Goal: Communication & Community: Share content

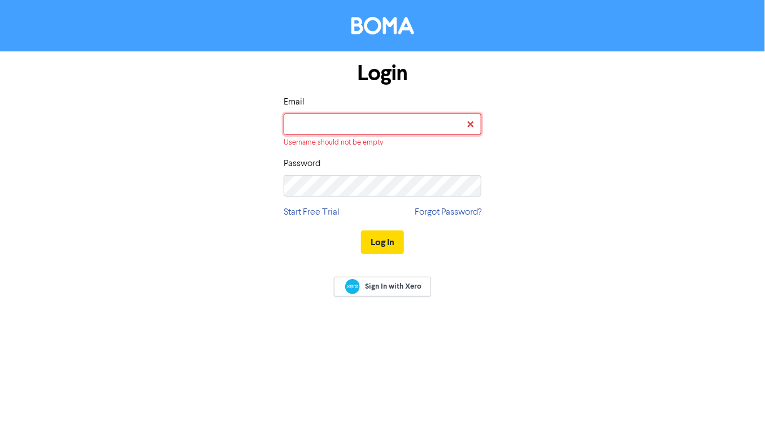
type input "[EMAIL_ADDRESS][DOMAIN_NAME]"
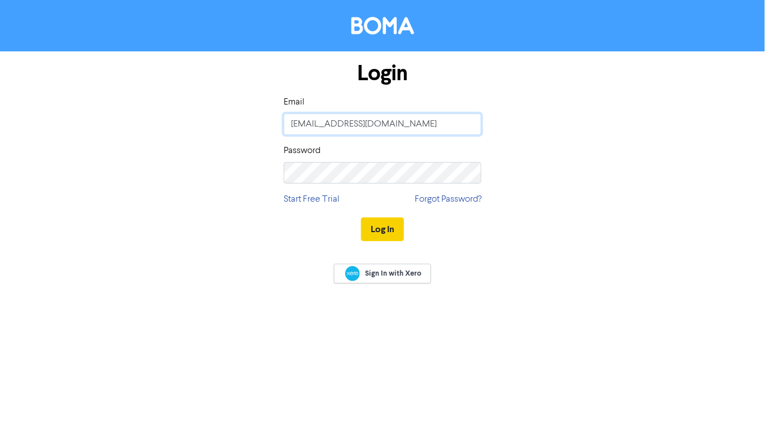
click at [361, 218] on button "Log In" at bounding box center [382, 230] width 43 height 24
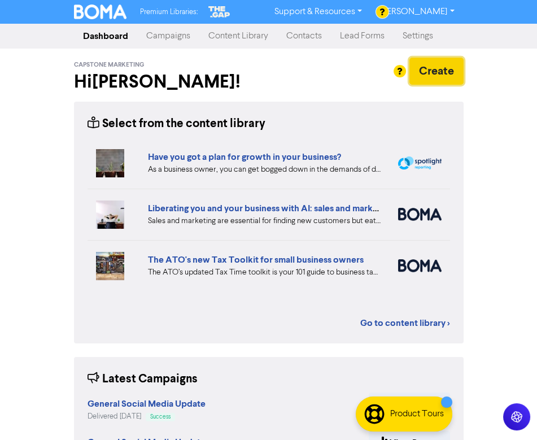
click at [428, 80] on button "Create" at bounding box center [437, 71] width 54 height 27
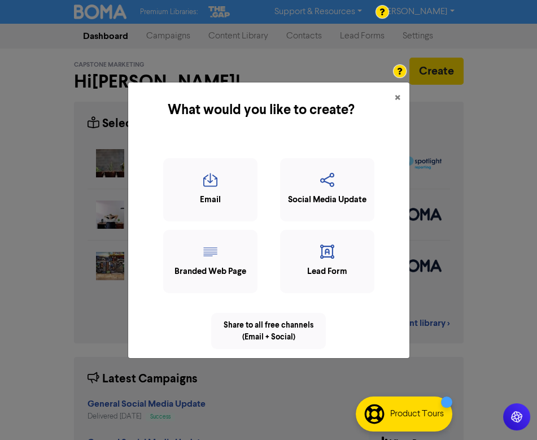
click at [197, 172] on div "Email" at bounding box center [210, 189] width 94 height 63
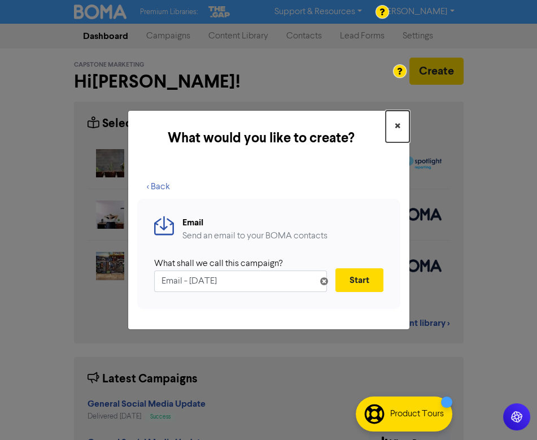
click at [392, 125] on button "×" at bounding box center [398, 127] width 24 height 32
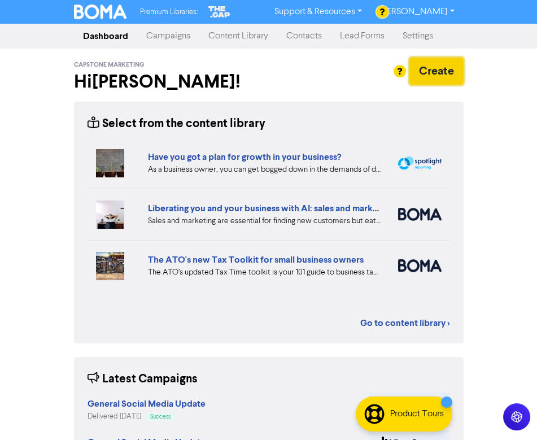
click at [422, 77] on button "Create" at bounding box center [437, 71] width 54 height 27
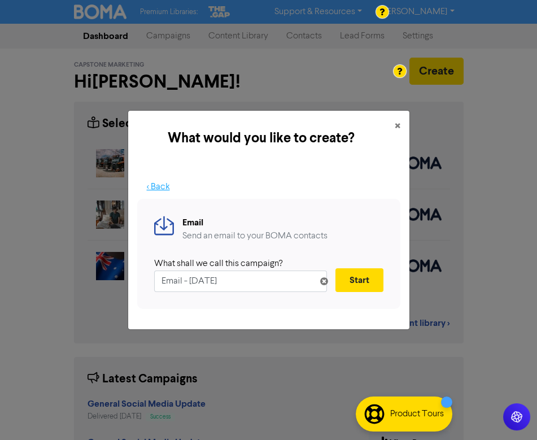
click at [159, 184] on button "< Back" at bounding box center [158, 187] width 42 height 24
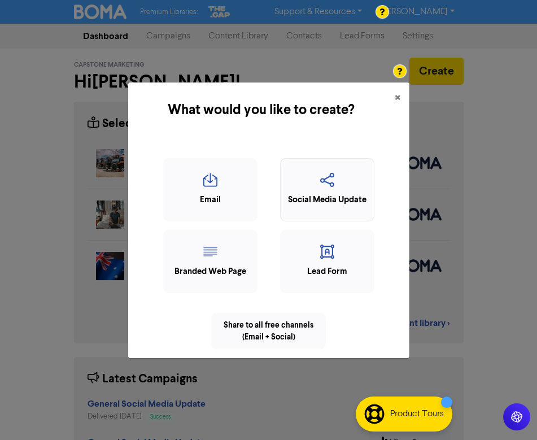
click at [322, 181] on icon "button" at bounding box center [327, 183] width 82 height 21
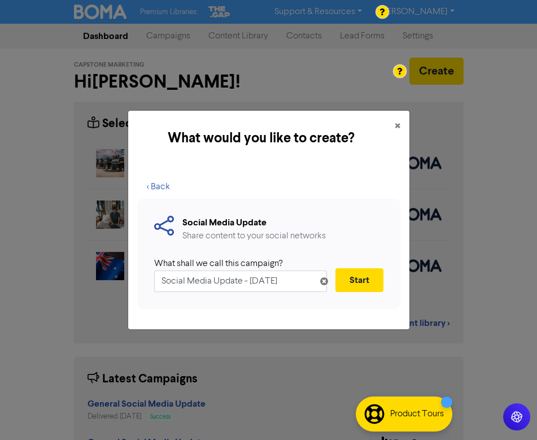
click at [157, 281] on input "Social Media Update - [DATE]" at bounding box center [240, 281] width 173 height 21
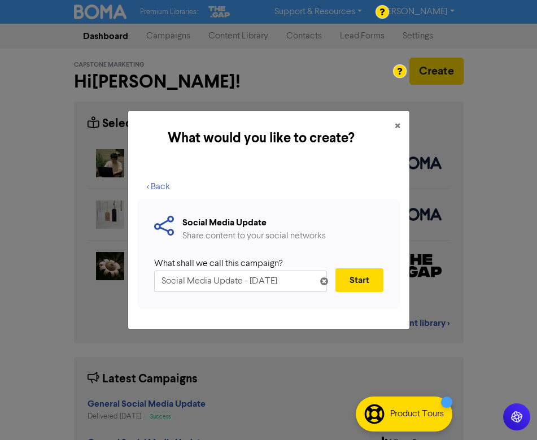
click at [250, 284] on input "Social Media Update - [DATE]" at bounding box center [240, 281] width 173 height 21
drag, startPoint x: 250, startPoint y: 284, endPoint x: 304, endPoint y: 292, distance: 54.8
click at [305, 292] on div "Social Media Update Share content to your social networks What shall we call th…" at bounding box center [268, 254] width 263 height 110
type input "Social Media Update"
click at [385, 273] on div "Social Media Update Share content to your social networks What shall we call th…" at bounding box center [268, 254] width 263 height 110
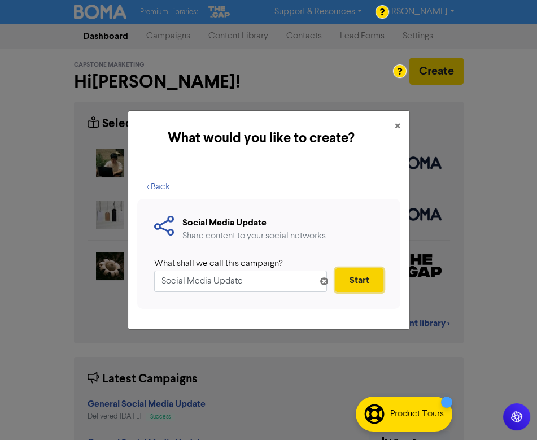
click at [373, 274] on button "Start" at bounding box center [360, 280] width 48 height 24
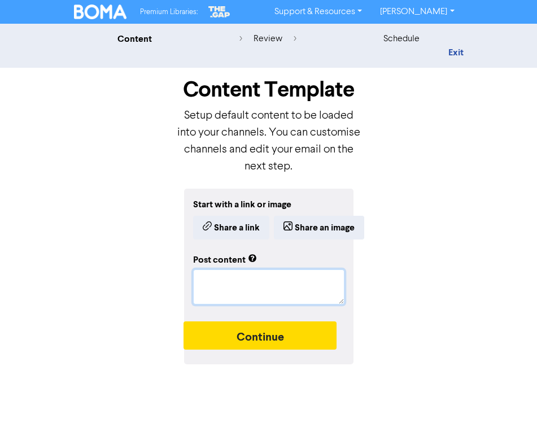
click at [210, 283] on textarea at bounding box center [268, 287] width 151 height 35
paste textarea "Let’s Talk: Cash Flow Forecasting with [NAME]. Cash flow issues are one of the …"
type textarea "x"
type textarea "Let’s Talk: Cash Flow Forecasting with [NAME]. Cash flow issues are one of the …"
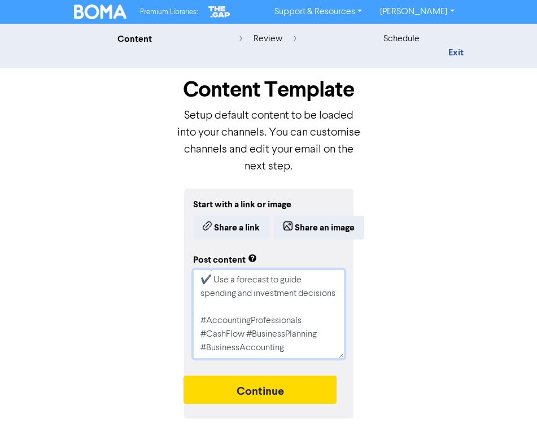
type textarea "x"
type textarea "Let’s Talk: Cash Flow Forecasting with [NAME]. Cash flow issues are one of the …"
click at [202, 296] on textarea "Let’s Talk: Cash Flow Forecasting with [NAME]. Cash flow issues are one of the …" at bounding box center [268, 314] width 151 height 89
type textarea "x"
type textarea "Let’s Talk: Cash Flow Forecasting with [NAME]. Cash flow issues are one of the …"
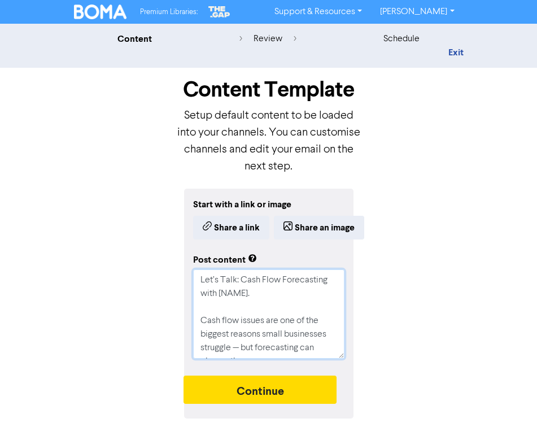
click at [256, 292] on textarea "Let’s Talk: Cash Flow Forecasting with [NAME]. Cash flow issues are one of the …" at bounding box center [268, 314] width 151 height 89
type textarea "x"
type textarea "Let’s Talk: Cash Flow Forecasting with [NAME]. Cash flow issues are one of the …"
type textarea "x"
type textarea "Let’s Talk: Cash Flow Forecasting with [NAME] Cash flow issues are one of the b…"
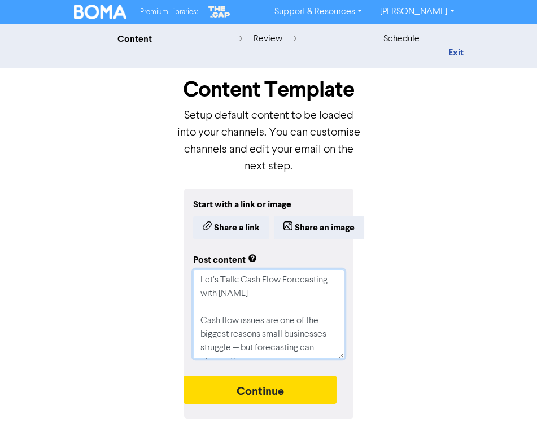
type textarea "x"
type textarea "Let’s Talk: Cash Flow Forecasting with [NAME Cash flow issues are one of the bi…"
type textarea "x"
type textarea "Let’s Talk: Cash Flow Forecasting with [NAM Cash flow issues are one of the big…"
type textarea "x"
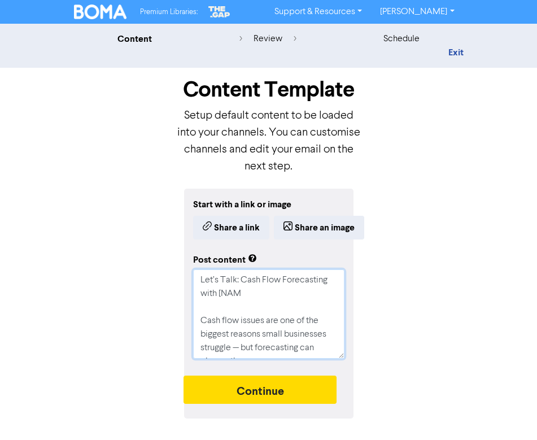
type textarea "Let’s Talk: Cash Flow Forecasting with [NA Cash flow issues are one of the bigg…"
type textarea "x"
type textarea "Let’s Talk: Cash Flow Forecasting with [N Cash flow issues are one of the bigge…"
type textarea "x"
type textarea "Let’s Talk: Cash Flow Forecasting with [ Cash flow issues are one of the bigges…"
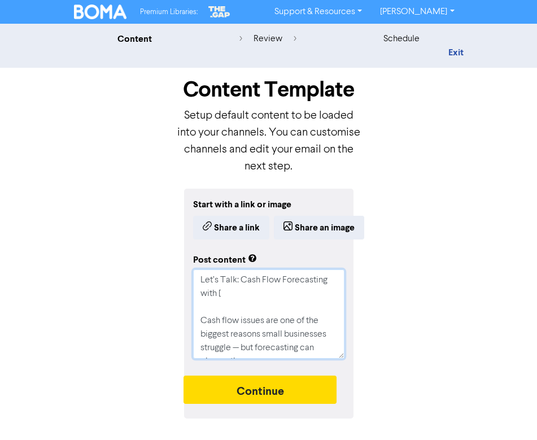
type textarea "x"
type textarea "Let’s Talk: Cash Flow Forecasting with Cash flow issues are one of the biggest …"
type textarea "x"
type textarea "Let’s Talk: Cash Flow Forecasting with S Cash flow issues are one of the bigges…"
type textarea "x"
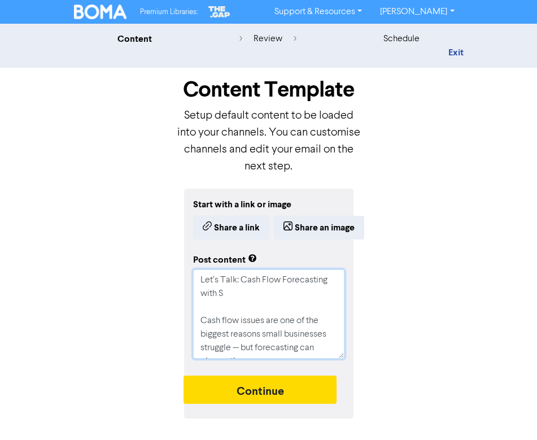
type textarea "Let’s Talk: Cash Flow Forecasting with [PERSON_NAME] Cash flow issues are one o…"
type textarea "x"
type textarea "Let’s Talk: Cash Flow Forecasting with [PERSON_NAME] Cash flow issues are one o…"
type textarea "x"
type textarea "Let’s Talk: Cash Flow Forecasting with [PERSON_NAME] Cash flow issues are one o…"
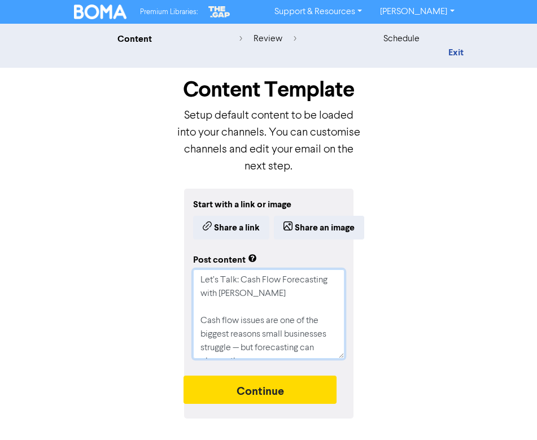
type textarea "x"
type textarea "Let’s Talk: Cash Flow Forecasting with S Cash flow issues are one of the bigges…"
type textarea "x"
type textarea "Let’s Talk: Cash Flow Forecasting with [PERSON_NAME] flow issues are one of the…"
type textarea "x"
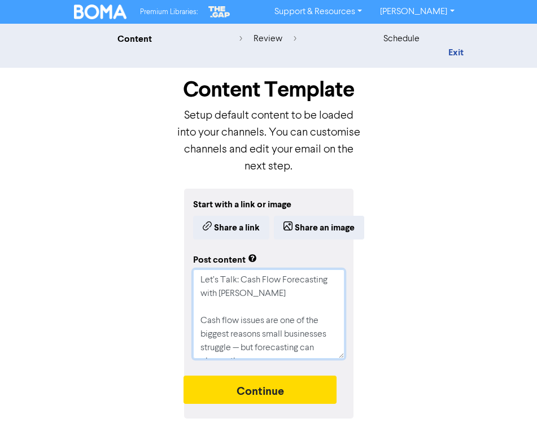
type textarea "Let’s Talk: Cash Flow Forecasting with [PERSON_NAME] flow issues are one of the…"
type textarea "x"
type textarea "Let’s Talk: Cash Flow Forecasting with [PERSON_NAME] flow issues are one of the…"
type textarea "x"
type textarea "Let’s Talk: Cash Flow Forecasting with [PERSON_NAME] flow issues are one of the…"
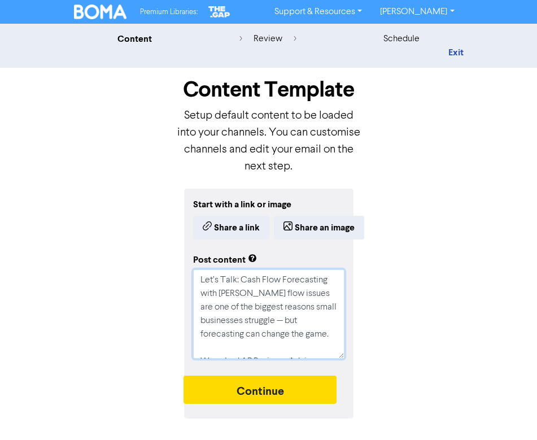
type textarea "x"
type textarea "Let’s Talk: Cash Flow Forecasting with [PERSON_NAME] flow issues are one of the…"
type textarea "x"
type textarea "Let’s Talk: Cash Flow Forecasting with [PERSON_NAME]. Cash flow issues are one …"
type textarea "x"
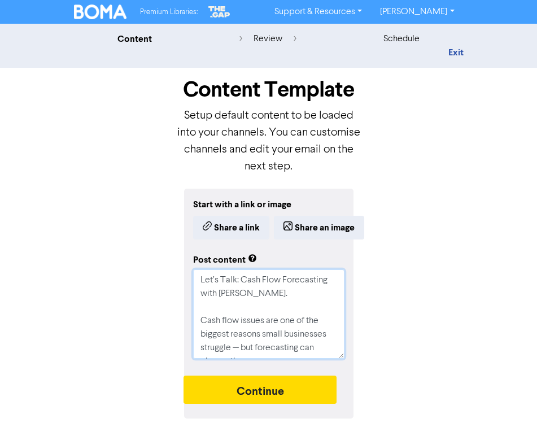
type textarea "Let’s Talk: Cash Flow Forecasting with [PERSON_NAME]. Cash flow issues are one …"
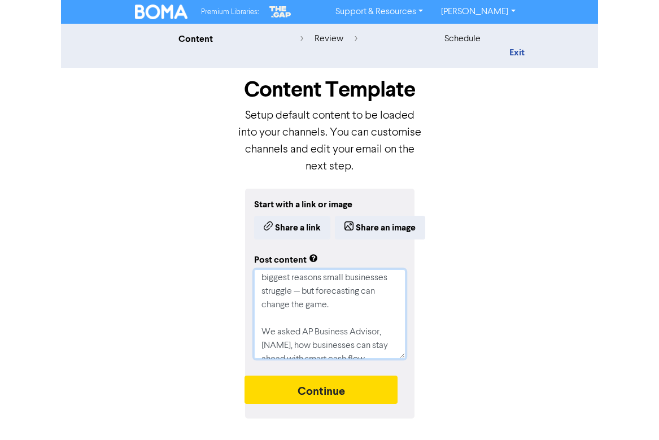
scroll to position [64, 0]
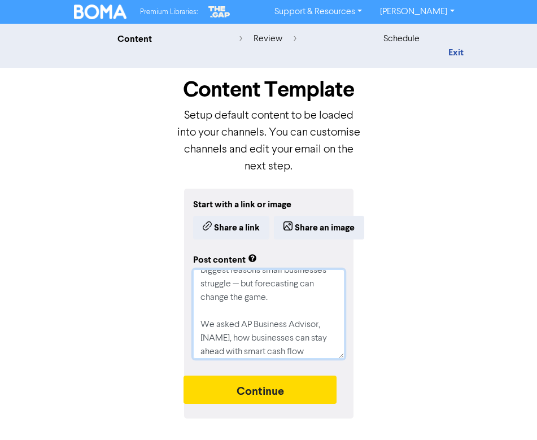
drag, startPoint x: 229, startPoint y: 337, endPoint x: 201, endPoint y: 337, distance: 28.3
click at [201, 337] on textarea "Let’s Talk: Cash Flow Forecasting with [PERSON_NAME]. Cash flow issues are one …" at bounding box center [268, 314] width 151 height 89
type textarea "x"
type textarea "Let’s Talk: Cash Flow Forecasting with [PERSON_NAME]. Cash flow issues are one …"
type textarea "x"
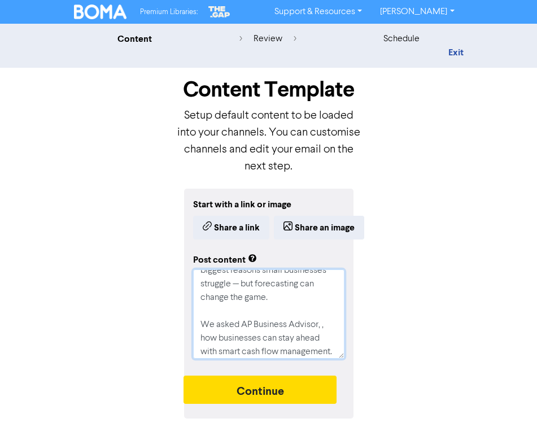
type textarea "Let’s Talk: Cash Flow Forecasting with [PERSON_NAME]. Cash flow issues are one …"
type textarea "x"
type textarea "Let’s Talk: Cash Flow Forecasting with [PERSON_NAME]. Cash flow issues are one …"
type textarea "x"
type textarea "Let’s Talk: Cash Flow Forecasting with [PERSON_NAME]. Cash flow issues are one …"
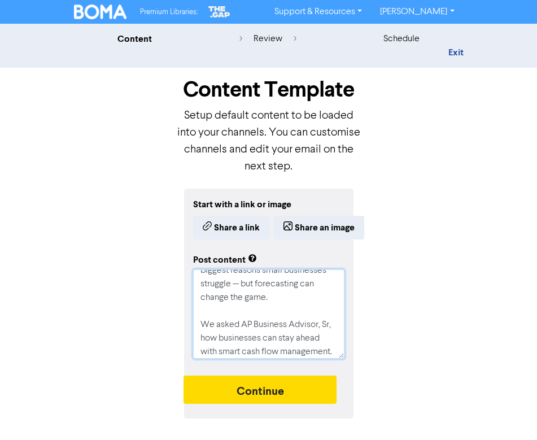
type textarea "x"
type textarea "Let’s Talk: Cash Flow Forecasting with [PERSON_NAME]. Cash flow issues are one …"
type textarea "x"
type textarea "Let’s Talk: Cash Flow Forecasting with [PERSON_NAME]. Cash flow issues are one …"
type textarea "x"
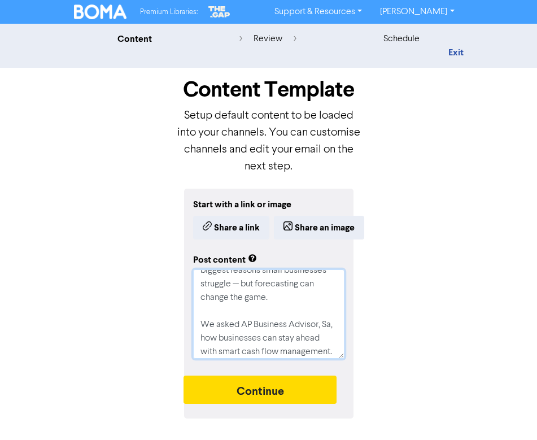
type textarea "Let’s Talk: Cash Flow Forecasting with [PERSON_NAME]. Cash flow issues are one …"
type textarea "x"
type textarea "Let’s Talk: Cash Flow Forecasting with [PERSON_NAME]. Cash flow issues are one …"
type textarea "x"
type textarea "Let’s Talk: Cash Flow Forecasting with [PERSON_NAME]. Cash flow issues are one …"
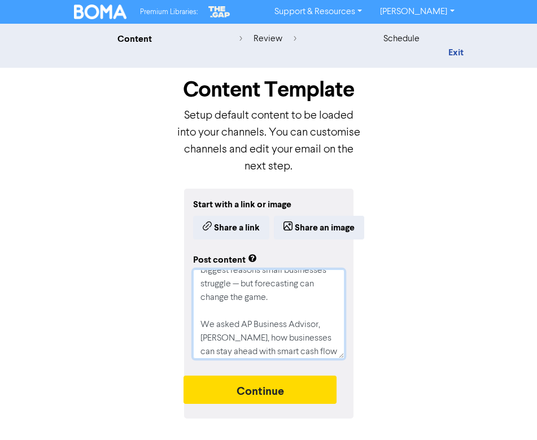
type textarea "x"
type textarea "Let’s Talk: Cash Flow Forecasting with [PERSON_NAME]. Cash flow issues are one …"
type textarea "x"
type textarea "Let’s Talk: Cash Flow Forecasting with [PERSON_NAME]. Cash flow issues are one …"
type textarea "x"
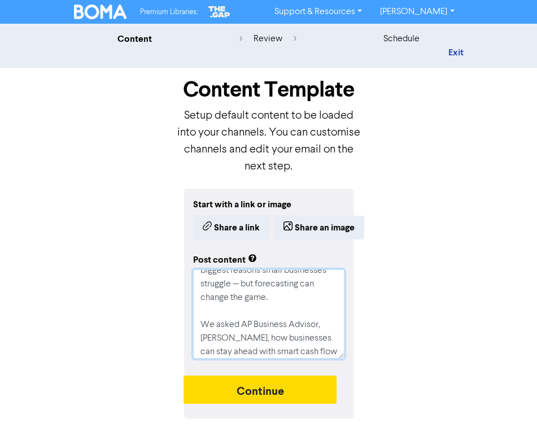
type textarea "Let’s Talk: Cash Flow Forecasting with [PERSON_NAME]. Cash flow issues are one …"
type textarea "x"
type textarea "Let’s Talk: Cash Flow Forecasting with [PERSON_NAME]. Cash flow issues are one …"
type textarea "x"
type textarea "Let’s Talk: Cash Flow Forecasting with [PERSON_NAME]. Cash flow issues are one …"
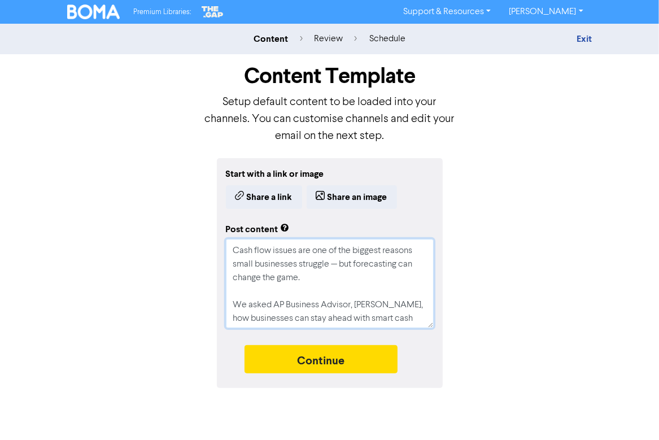
scroll to position [41, 0]
type textarea "x"
type textarea "Let’s Talk: Cash Flow Forecasting with [PERSON_NAME]. Cash flow issues are one …"
type textarea "x"
type textarea "Let’s Talk: Cash Flow Forecasting with [PERSON_NAME]. Cash flow issues are one …"
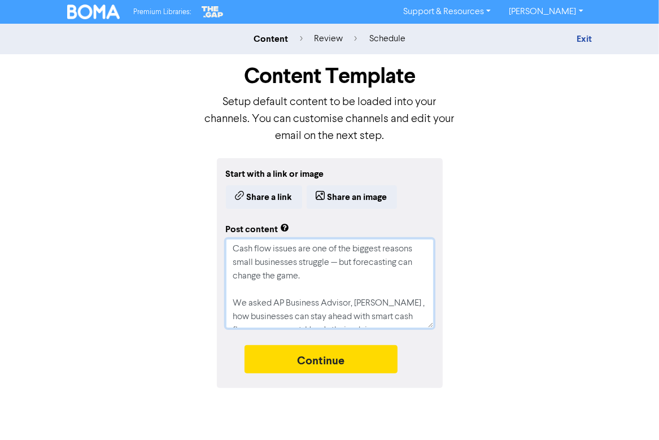
type textarea "x"
type textarea "Let’s Talk: Cash Flow Forecasting with [PERSON_NAME]. Cash flow issues are one …"
type textarea "x"
type textarea "Let’s Talk: Cash Flow Forecasting with [PERSON_NAME]. Cash flow issues are one …"
type textarea "x"
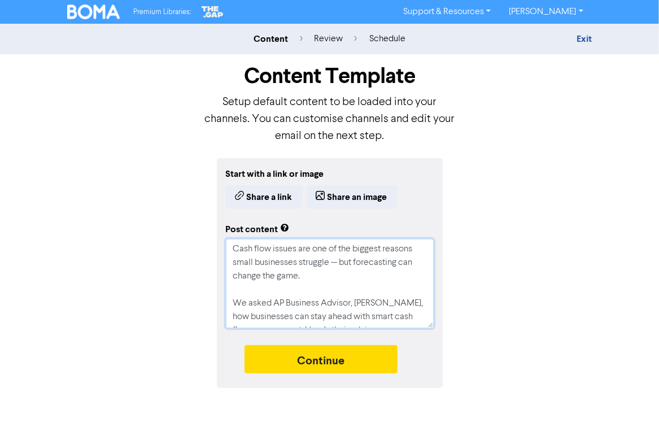
type textarea "Let’s Talk: Cash Flow Forecasting with [PERSON_NAME]. Cash flow issues are one …"
type textarea "x"
type textarea "Let’s Talk: Cash Flow Forecasting with [PERSON_NAME]. Cash flow issues are one …"
type textarea "x"
type textarea "Let’s Talk: Cash Flow Forecasting with [PERSON_NAME]. Cash flow issues are one …"
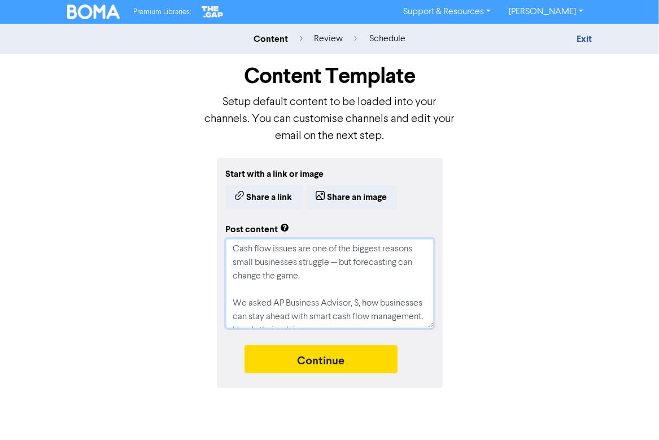
type textarea "x"
type textarea "Let’s Talk: Cash Flow Forecasting with [PERSON_NAME]. Cash flow issues are one …"
paste textarea "[PERSON_NAME]"
type textarea "x"
type textarea "Let’s Talk: Cash Flow Forecasting with [PERSON_NAME]. Cash flow issues are one …"
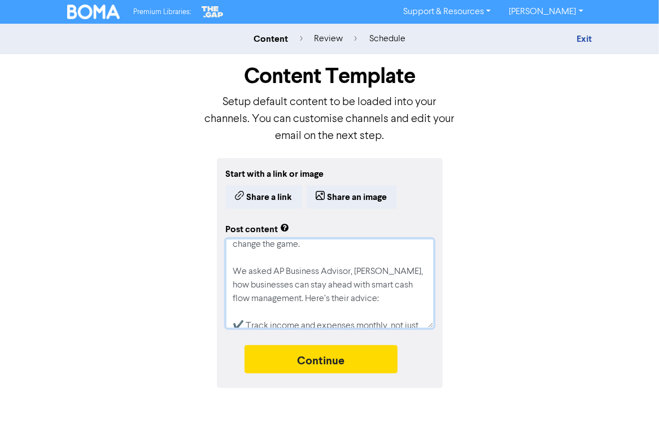
scroll to position [73, 0]
click at [353, 285] on textarea "Let’s Talk: Cash Flow Forecasting with [PERSON_NAME]. Cash flow issues are one …" at bounding box center [330, 283] width 208 height 89
type textarea "x"
type textarea "Let’s Talk: Cash Flow Forecasting with [PERSON_NAME]. Cash flow issues are one …"
type textarea "x"
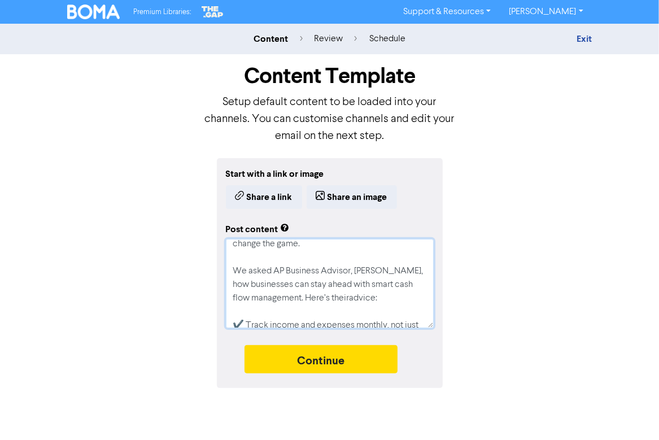
type textarea "Let’s Talk: Cash Flow Forecasting with [PERSON_NAME]. Cash flow issues are one …"
type textarea "x"
type textarea "Let’s Talk: Cash Flow Forecasting with [PERSON_NAME]. Cash flow issues are one …"
type textarea "x"
type textarea "Let’s Talk: Cash Flow Forecasting with [PERSON_NAME]. Cash flow issues are one …"
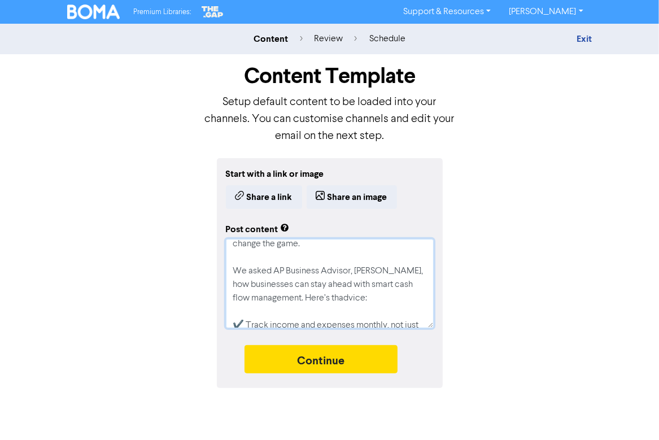
type textarea "x"
type textarea "Let’s Talk: Cash Flow Forecasting with [PERSON_NAME]. Cash flow issues are one …"
type textarea "x"
type textarea "Let’s Talk: Cash Flow Forecasting with [PERSON_NAME]. Cash flow issues are one …"
type textarea "x"
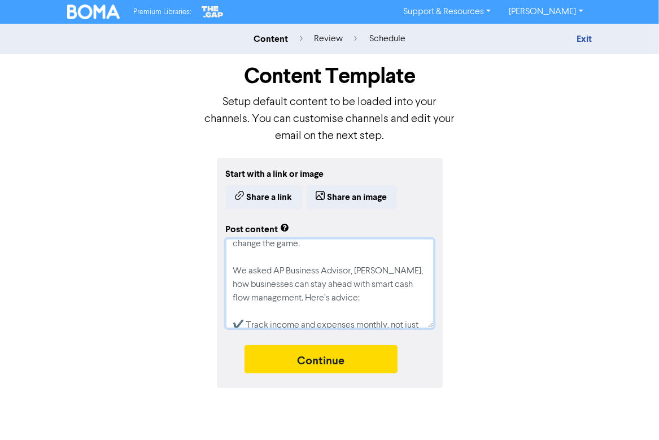
type textarea "Let’s Talk: Cash Flow Forecasting with [PERSON_NAME]. Cash flow issues are one …"
type textarea "x"
type textarea "Let’s Talk: Cash Flow Forecasting with [PERSON_NAME]. Cash flow issues are one …"
type textarea "x"
type textarea "Let’s Talk: Cash Flow Forecasting with [PERSON_NAME]. Cash flow issues are one …"
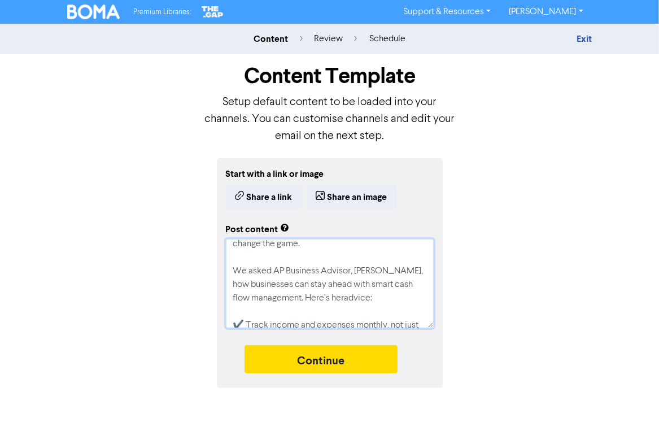
type textarea "x"
type textarea "Let’s Talk: Cash Flow Forecasting with [PERSON_NAME]. Cash flow issues are one …"
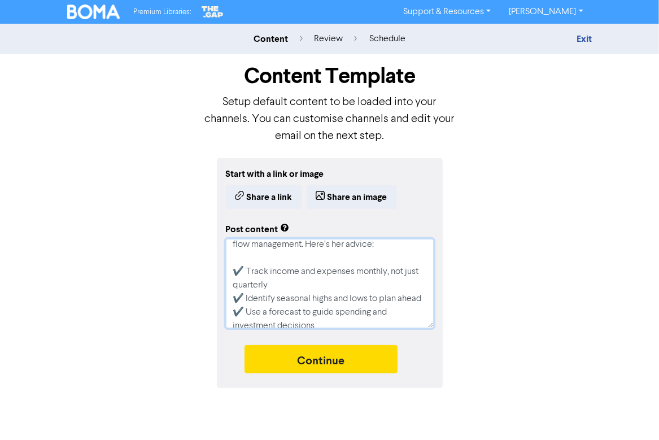
scroll to position [163, 0]
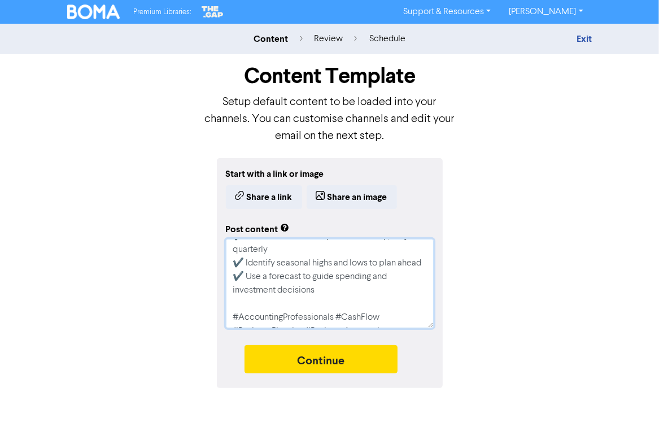
click at [372, 318] on textarea "Let’s Talk: Cash Flow Forecasting with [PERSON_NAME]. Cash flow issues are one …" at bounding box center [330, 283] width 208 height 89
click at [333, 279] on textarea "Let’s Talk: Cash Flow Forecasting with [PERSON_NAME]. Cash flow issues are one …" at bounding box center [330, 283] width 208 height 89
type textarea "x"
type textarea "Let’s Talk: Cash Flow Forecasting with [PERSON_NAME]. Cash flow issues are one …"
click at [108, 248] on div "Start with a link or image Share a link Share an image Post content Let’s Talk:…" at bounding box center [330, 273] width 542 height 230
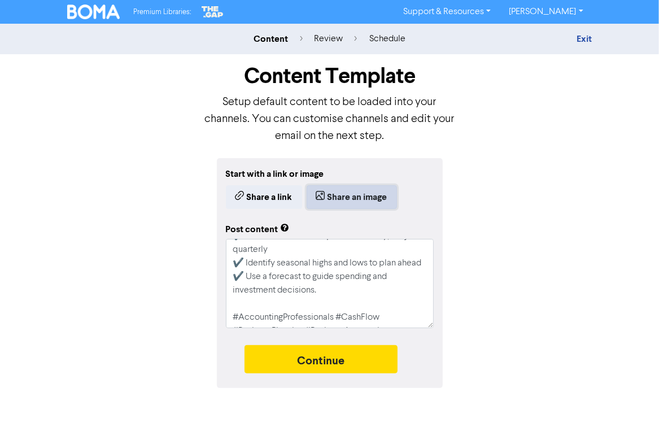
click at [334, 200] on button "Share an image" at bounding box center [352, 197] width 90 height 24
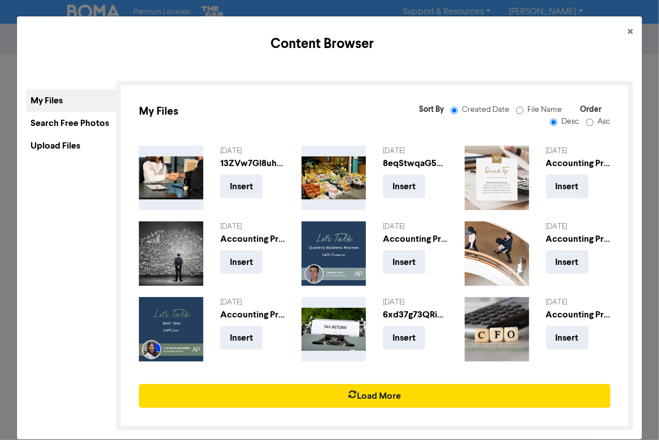
click at [37, 151] on div "Upload Files" at bounding box center [71, 145] width 90 height 23
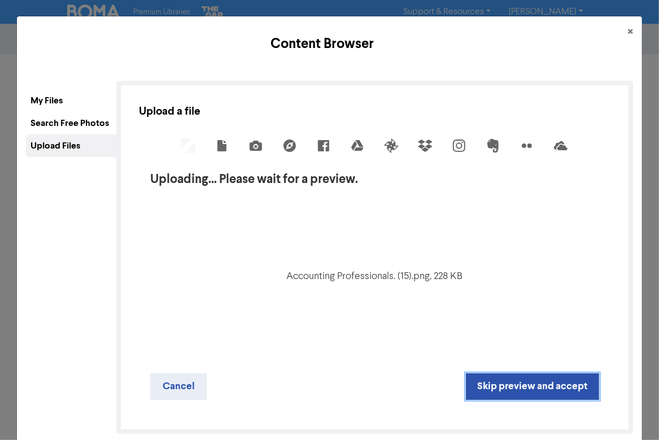
click at [498, 385] on button "Skip preview and accept" at bounding box center [532, 386] width 133 height 27
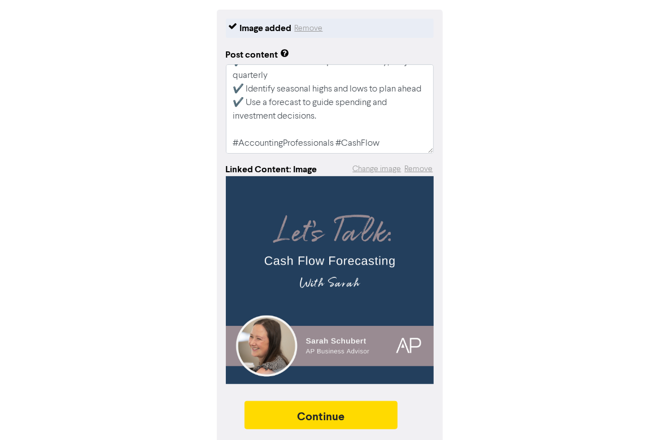
scroll to position [152, 0]
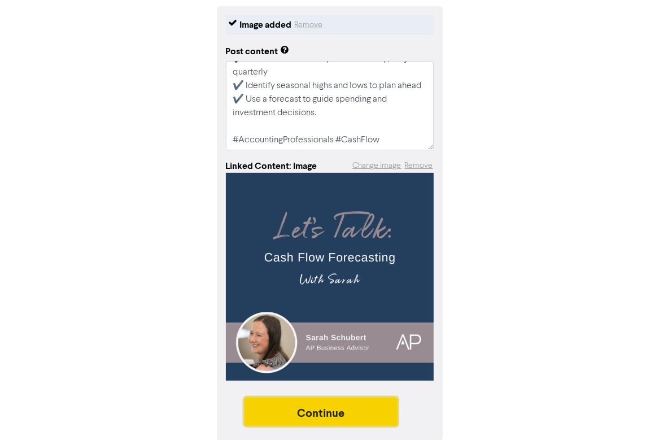
click at [305, 416] on button "Continue" at bounding box center [322, 412] width 154 height 28
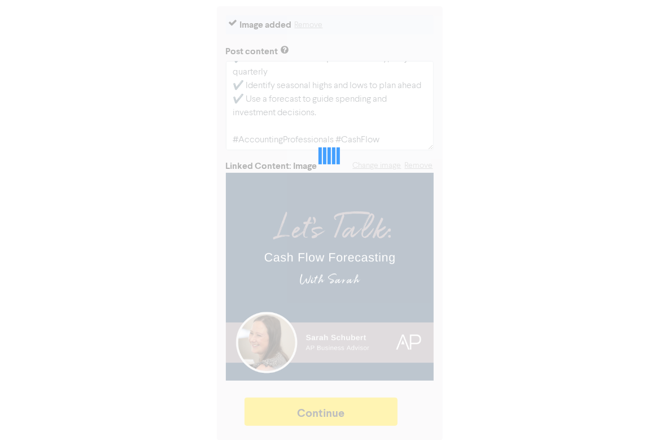
type textarea "x"
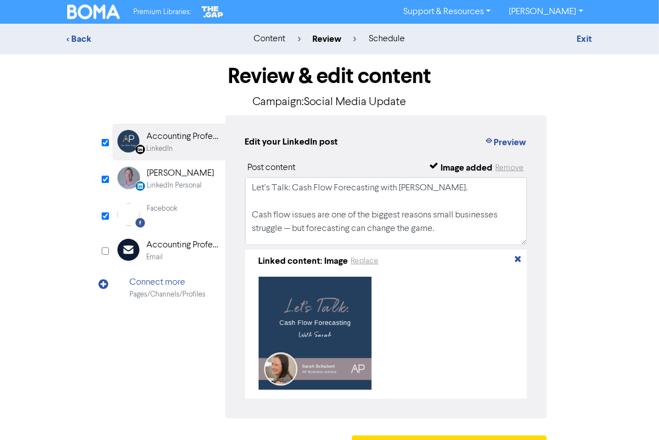
click at [107, 177] on input "checkbox" at bounding box center [105, 179] width 7 height 7
checkbox input "false"
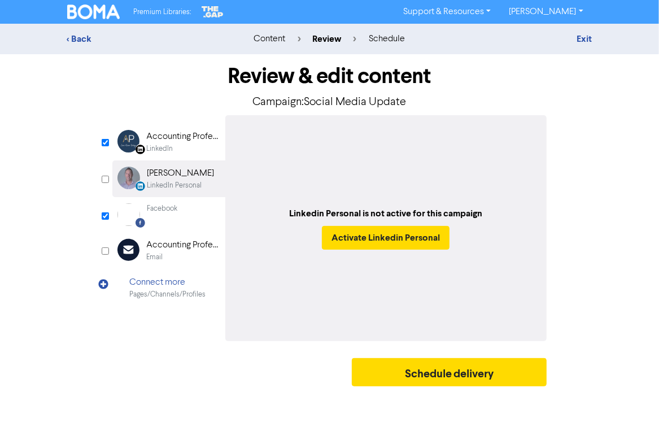
click at [157, 159] on div "LinkedIn Page Created with Sketch. Accounting Professionals LinkedIn" at bounding box center [168, 142] width 113 height 37
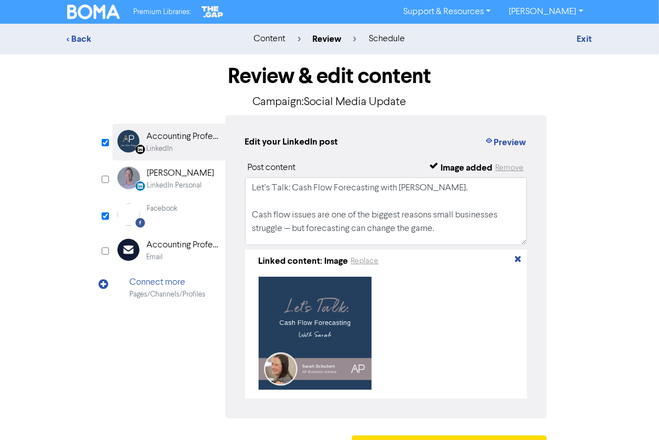
click at [171, 213] on div "Facebook" at bounding box center [162, 208] width 31 height 11
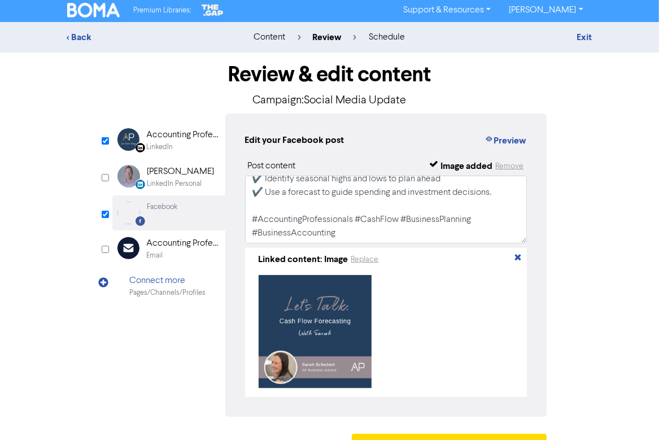
scroll to position [34, 0]
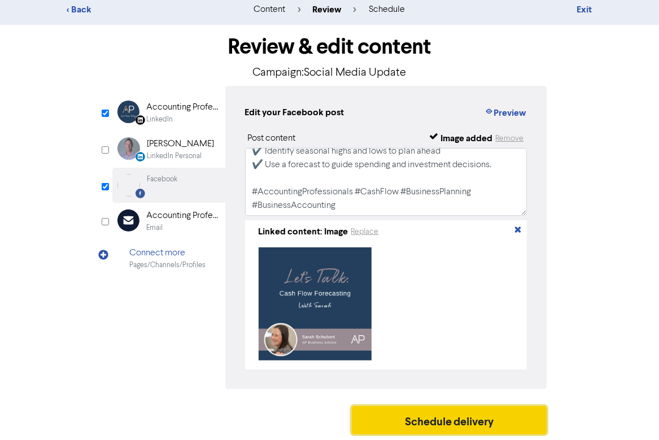
click at [415, 419] on button "Schedule delivery" at bounding box center [450, 420] width 196 height 28
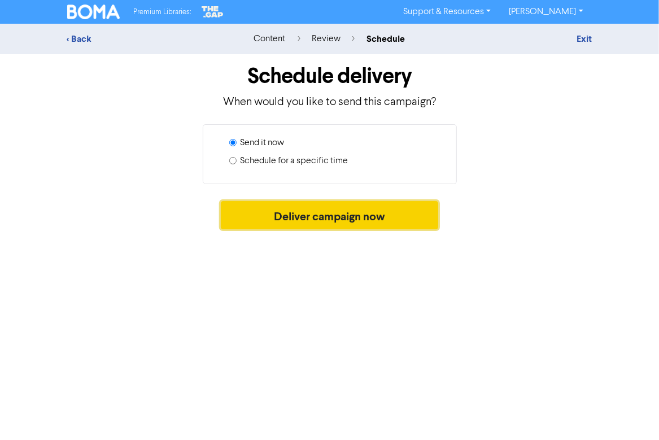
click at [271, 212] on button "Deliver campaign now" at bounding box center [330, 215] width 218 height 28
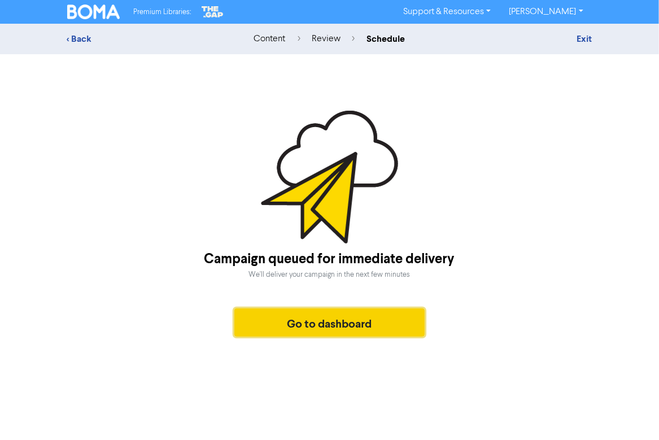
click at [287, 320] on button "Go to dashboard" at bounding box center [329, 323] width 191 height 28
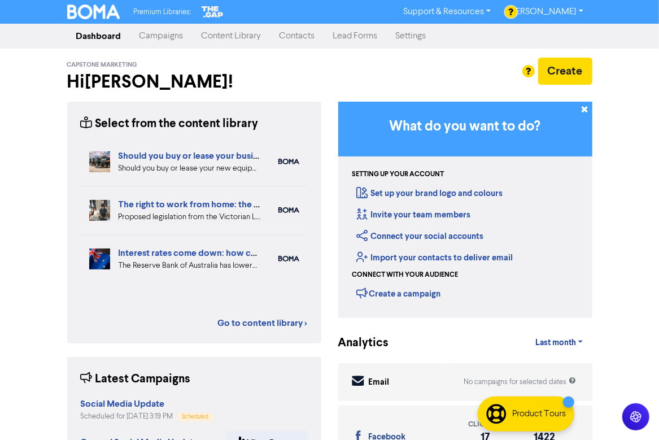
click at [555, 75] on div at bounding box center [329, 220] width 659 height 440
click at [571, 68] on div at bounding box center [329, 220] width 659 height 440
click at [566, 66] on button "Create" at bounding box center [565, 71] width 54 height 27
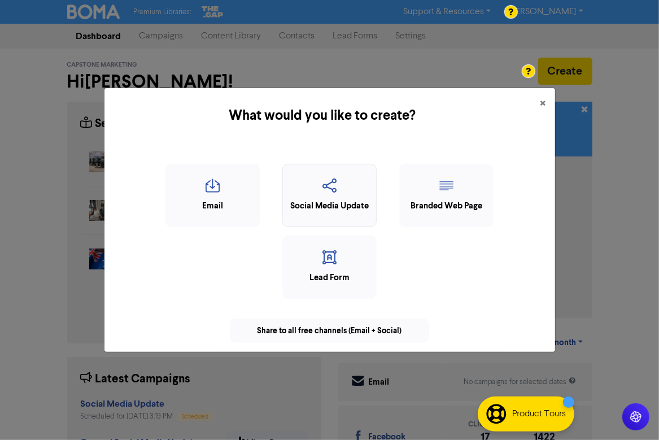
click at [332, 202] on div "Social Media Update" at bounding box center [330, 206] width 82 height 13
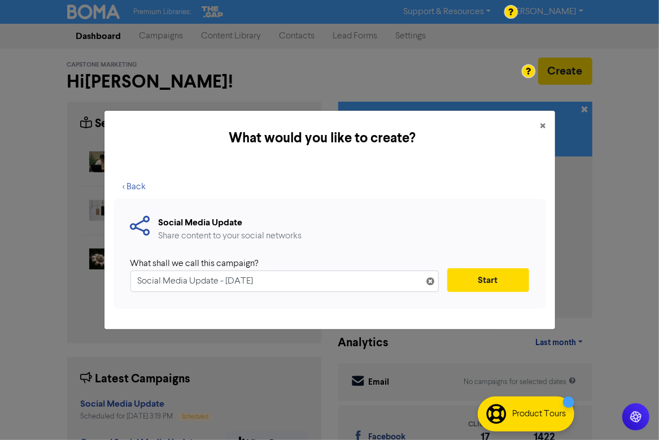
click at [289, 281] on input "Social Media Update - [DATE]" at bounding box center [285, 281] width 309 height 21
type input "Social Media Update"
click at [467, 285] on button "Start" at bounding box center [489, 280] width 82 height 24
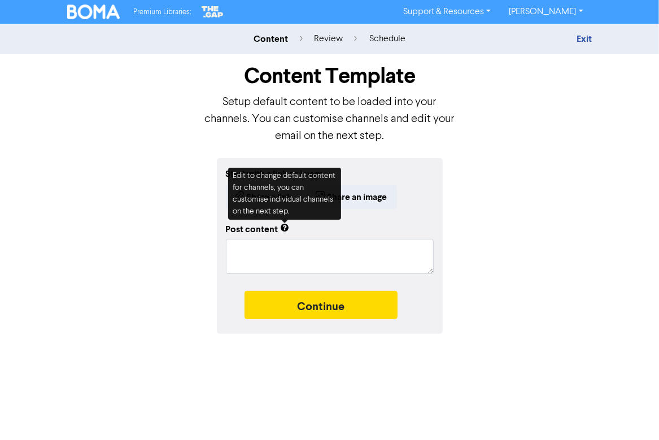
click at [220, 127] on p "Setup default content to be loaded into your channels. You can customise channe…" at bounding box center [330, 119] width 254 height 51
click at [121, 189] on div "Start with a link or image Share a link Share an image Post content Continue" at bounding box center [330, 246] width 542 height 176
click at [468, 201] on div "Start with a link or image Share a link Share an image Post content Continue" at bounding box center [330, 246] width 542 height 176
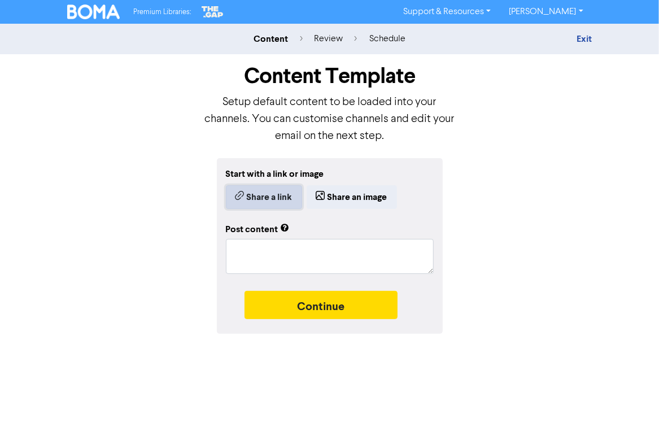
click at [269, 196] on button "Share a link" at bounding box center [264, 197] width 76 height 24
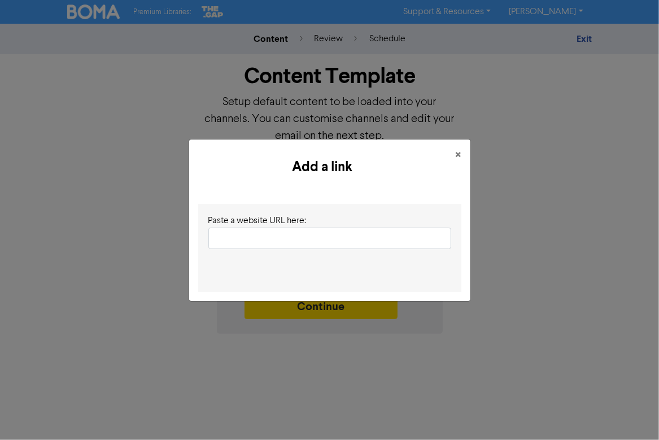
click at [247, 237] on input "text" at bounding box center [330, 238] width 243 height 21
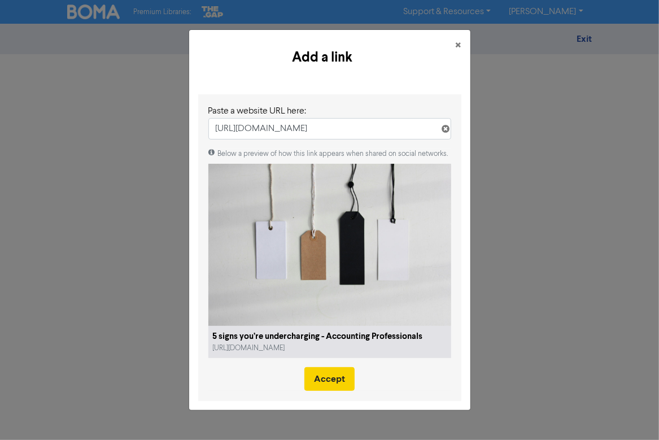
type input "[URL][DOMAIN_NAME]"
click at [329, 380] on button "Accept" at bounding box center [330, 379] width 50 height 24
type textarea "x"
type textarea "Are you undercharging for your fees? We’ve got the five warning signs that can …"
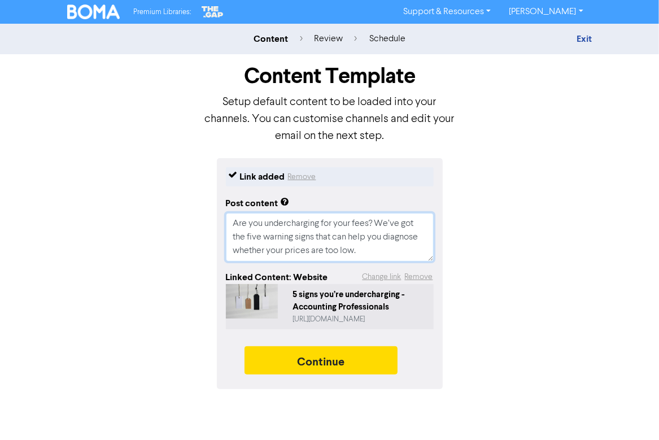
click at [376, 253] on textarea "Are you undercharging for your fees? We’ve got the five warning signs that can …" at bounding box center [330, 237] width 208 height 49
type textarea "x"
type textarea "Are you undercharging for your fees? We’ve got the five warning signs that can …"
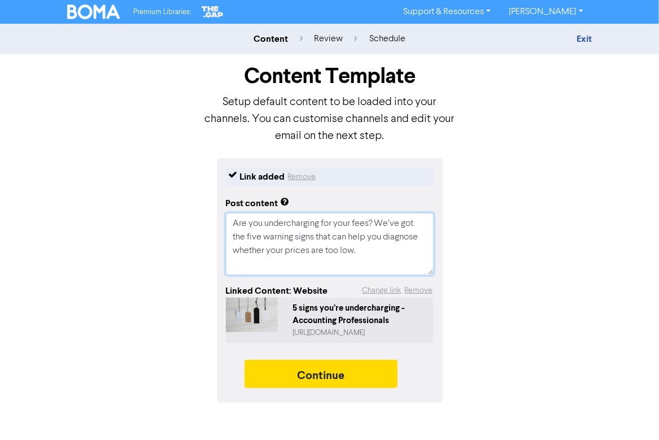
type textarea "x"
type textarea "Are you undercharging for your fees? We’ve got the five warning signs that can …"
type textarea "x"
type textarea "Are you undercharging for your fees? We’ve got the five warning signs that can …"
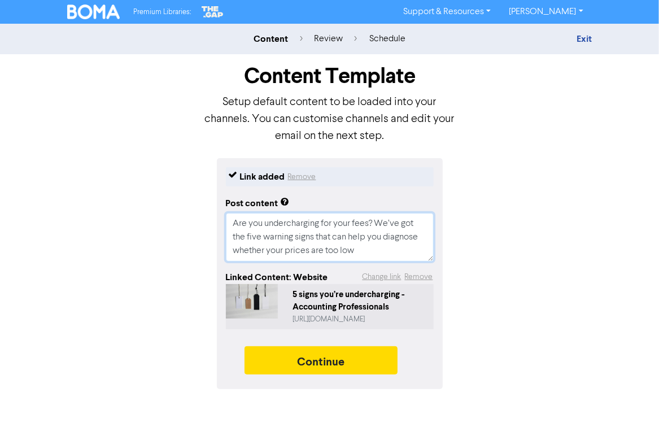
type textarea "x"
type textarea "Are you undercharging for your fees? We’ve got the five warning signs that can …"
type textarea "x"
type textarea "Are you undercharging for your fees? We’ve got the five warning signs that can …"
paste textarea "[URL][DOMAIN_NAME]"
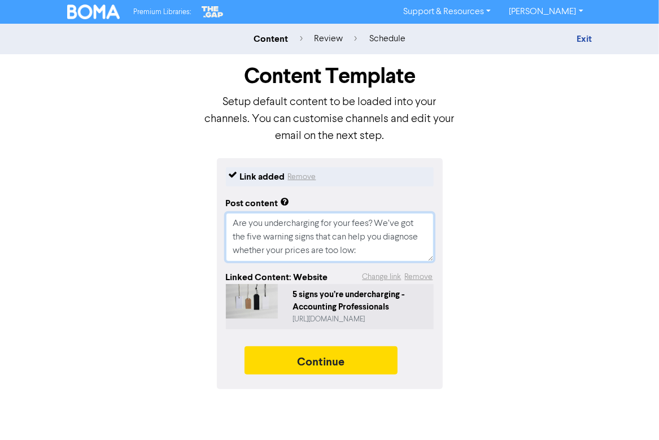
type textarea "x"
type textarea "Are you undercharging for your fees? We’ve got the five warning signs that can …"
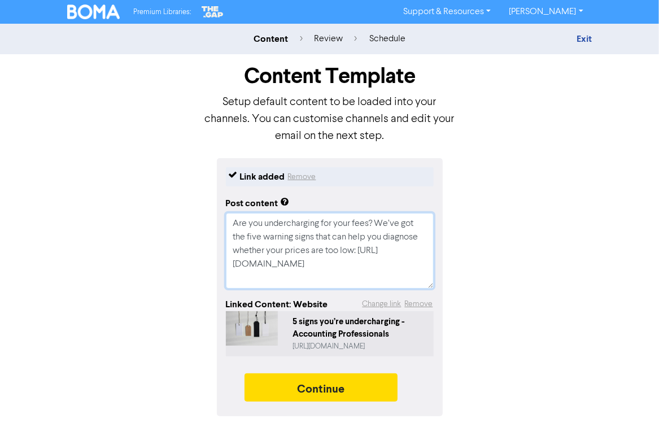
click at [264, 265] on textarea "Are you undercharging for your fees? We’ve got the five warning signs that can …" at bounding box center [330, 251] width 208 height 76
type textarea "x"
type textarea "Are you undercharging for your fees? We’ve got the five warning signs that can …"
type textarea "x"
type textarea "Are you undercharging for your fees? We’ve got the five warning signs that can …"
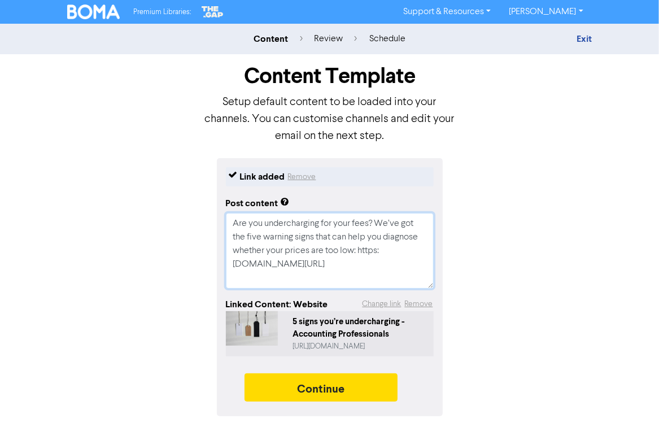
type textarea "x"
type textarea "Are you undercharging for your fees? We’ve got the five warning signs that can …"
type textarea "x"
type textarea "Are you undercharging for your fees? We’ve got the five warning signs that can …"
type textarea "x"
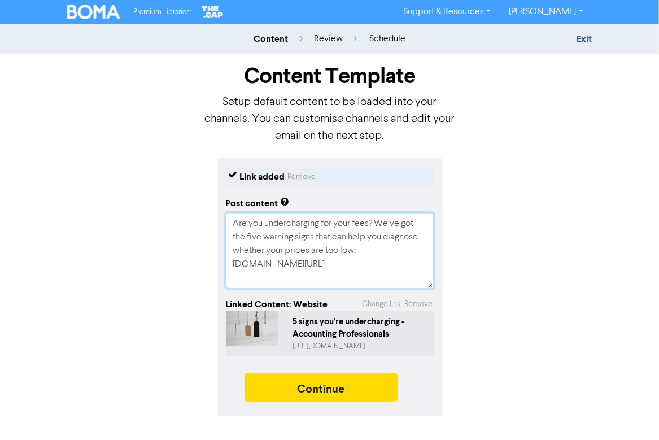
type textarea "Are you undercharging for your fees? We’ve got the five warning signs that can …"
type textarea "x"
type textarea "Are you undercharging for your fees? We’ve got the five warning signs that can …"
type textarea "x"
type textarea "Are you undercharging for your fees? We’ve got the five warning signs that can …"
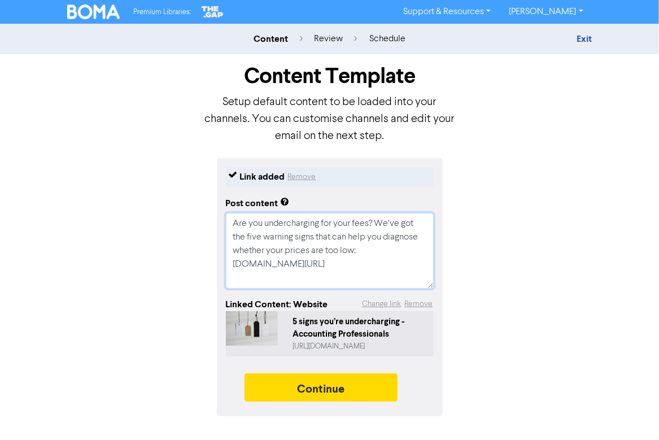
type textarea "x"
type textarea "Are you undercharging for your fees? We’ve got the five warning signs that can …"
click at [302, 280] on textarea "Are you undercharging for your fees? We’ve got the five warning signs that can …" at bounding box center [330, 251] width 208 height 76
type textarea "x"
type textarea "Are you undercharging for your fees? We’ve got the five warning signs that can …"
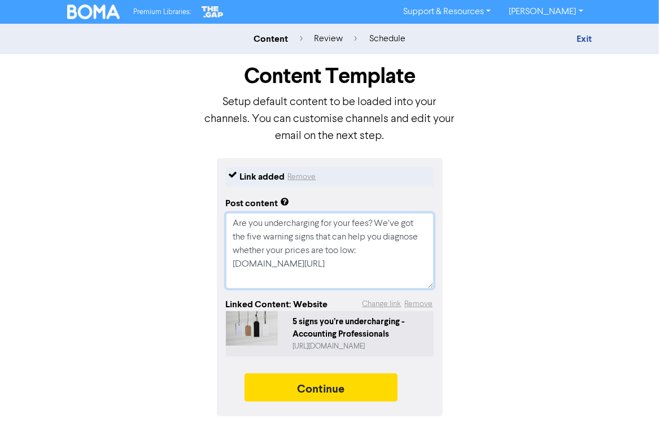
type textarea "x"
type textarea "Are you undercharging for your fees? We’ve got the five warning signs that can …"
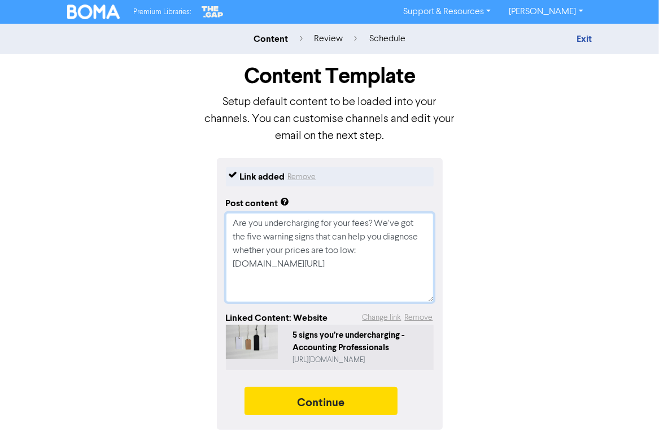
type textarea "x"
type textarea "Are you undercharging for your fees? We’ve got the five warning signs that can …"
type textarea "x"
type textarea "Are you undercharging for your fees? We’ve got the five warning signs that can …"
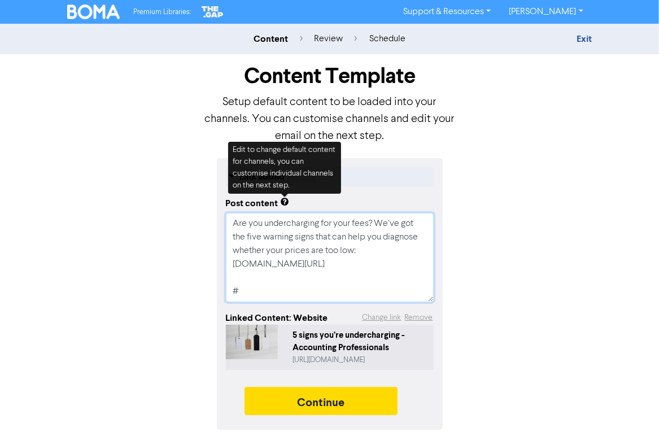
type textarea "x"
type textarea "Are you undercharging for your fees? We’ve got the five warning signs that can …"
paste textarea "#AccountingProfessionals #APBusinessAdvisors #NewBlog"
type textarea "x"
type textarea "Are you undercharging for your fees? We’ve got the five warning signs that can …"
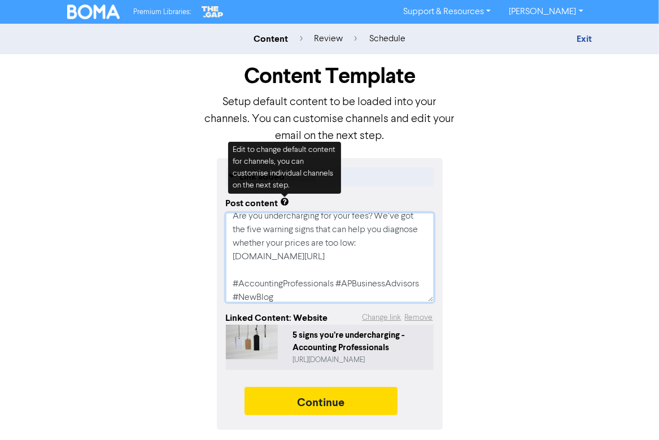
scroll to position [21, 0]
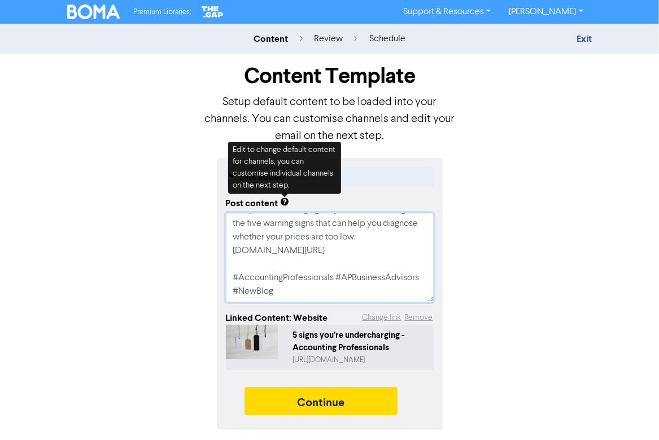
type textarea "x"
type textarea "Are you undercharging for your fees? We’ve got the five warning signs that can …"
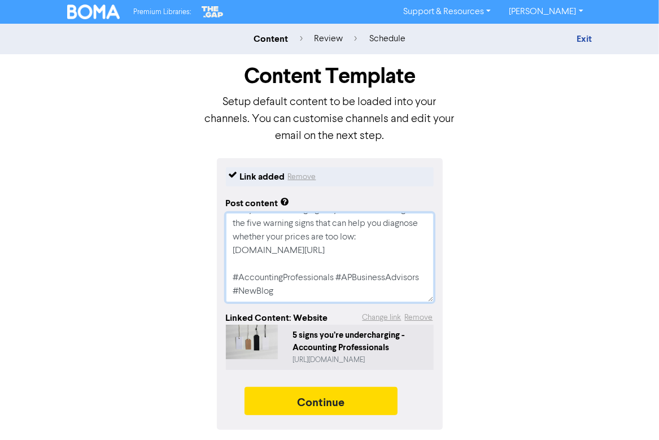
type textarea "x"
type textarea "Are you undercharging for your fees? We’ve got the five warning signs that can …"
type textarea "x"
type textarea "Are you undercharging for your fees? We’ve got the five warning signs that can …"
type textarea "x"
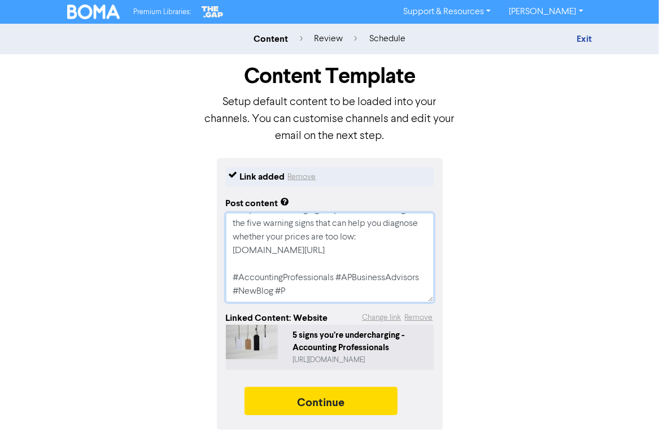
type textarea "Are you undercharging for your fees? We’ve got the five warning signs that can …"
type textarea "x"
type textarea "Are you undercharging for your fees? We’ve got the five warning signs that can …"
type textarea "x"
type textarea "Are you undercharging for your fees? We’ve got the five warning signs that can …"
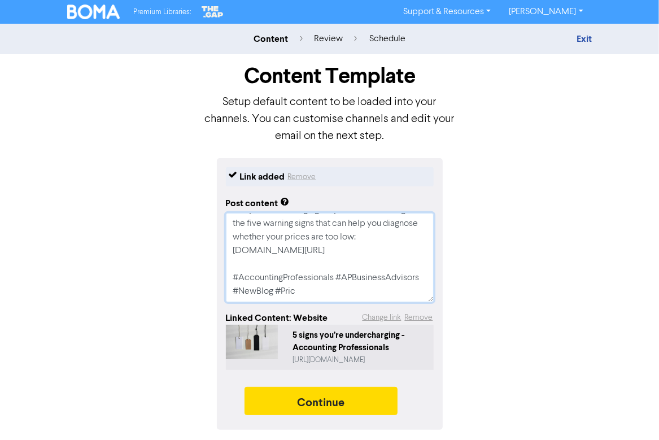
type textarea "x"
type textarea "Are you undercharging for your fees? We’ve got the five warning signs that can …"
type textarea "x"
type textarea "Are you undercharging for your fees? We’ve got the five warning signs that can …"
type textarea "x"
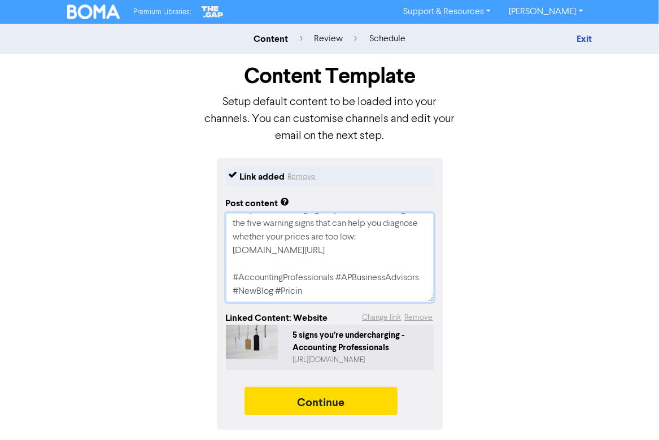
type textarea "Are you undercharging for your fees? We’ve got the five warning signs that can …"
type textarea "x"
type textarea "Are you undercharging for your fees? We’ve got the five warning signs that can …"
type textarea "x"
type textarea "Are you undercharging for your fees? We’ve got the five warning signs that can …"
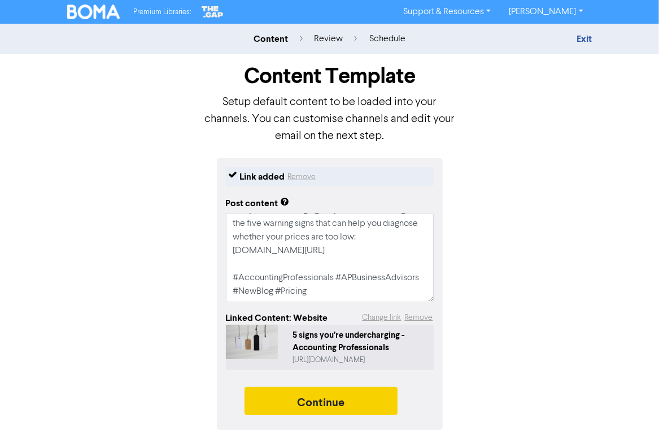
click at [367, 386] on div "Link added Remove Post content Are you undercharging for your fees? We’ve got t…" at bounding box center [330, 294] width 226 height 272
click at [308, 396] on button "Continue" at bounding box center [322, 401] width 154 height 28
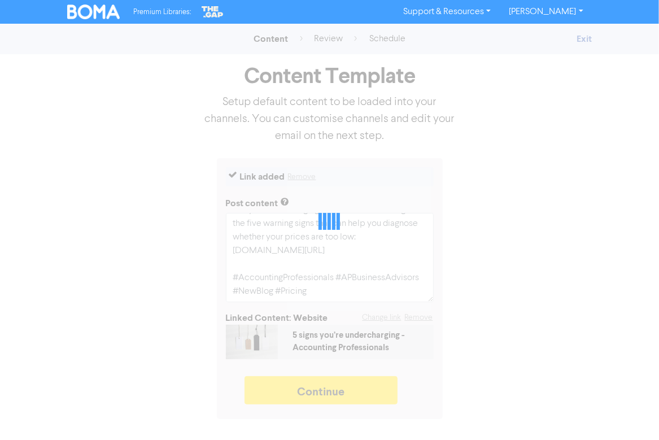
type textarea "x"
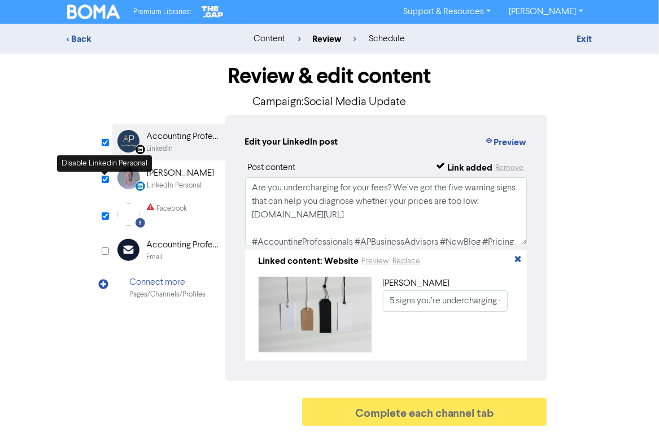
click at [102, 176] on input "checkbox" at bounding box center [105, 179] width 7 height 7
checkbox input "false"
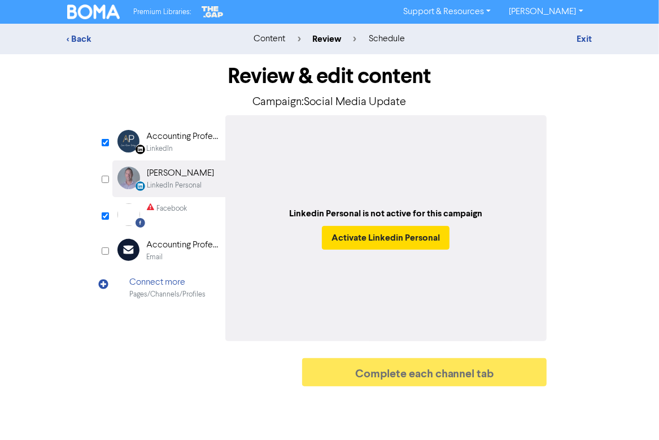
click at [176, 144] on div "LinkedIn" at bounding box center [183, 149] width 72 height 11
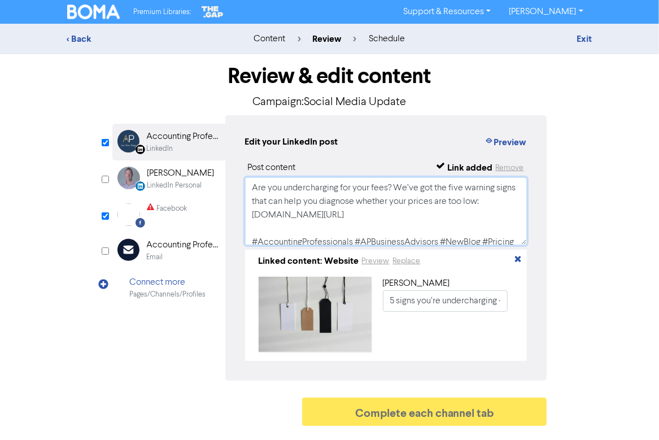
scroll to position [7, 0]
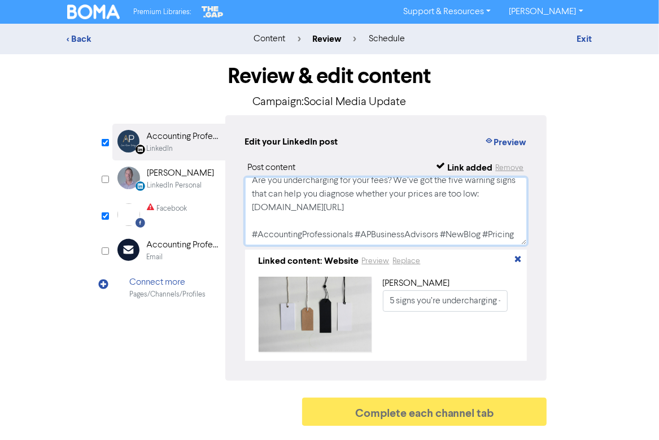
drag, startPoint x: 253, startPoint y: 187, endPoint x: 358, endPoint y: 255, distance: 125.4
click at [358, 256] on div "Post content Link added Remove Are you undercharging for your fees? We’ve got t…" at bounding box center [386, 261] width 283 height 200
click at [180, 215] on div "Facebook" at bounding box center [167, 214] width 40 height 23
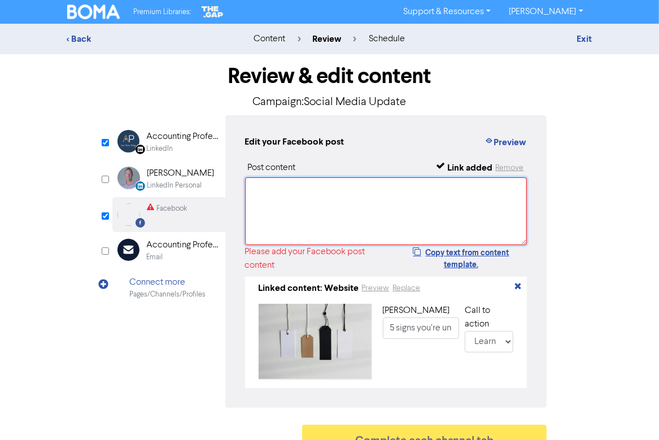
click at [271, 195] on textarea at bounding box center [386, 211] width 283 height 68
paste textarea "Are you undercharging for your fees? We’ve got the five warning signs that can …"
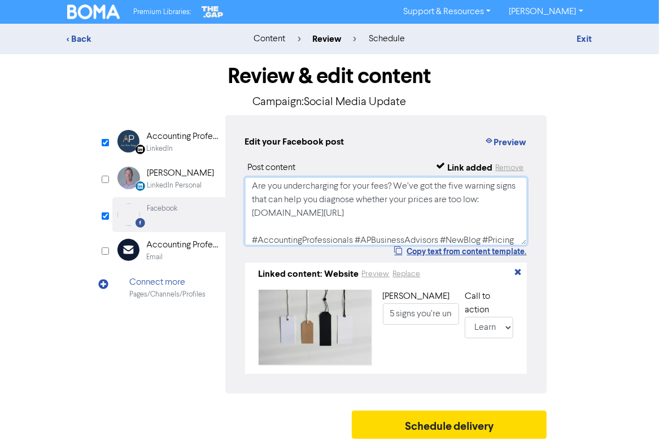
scroll to position [8, 0]
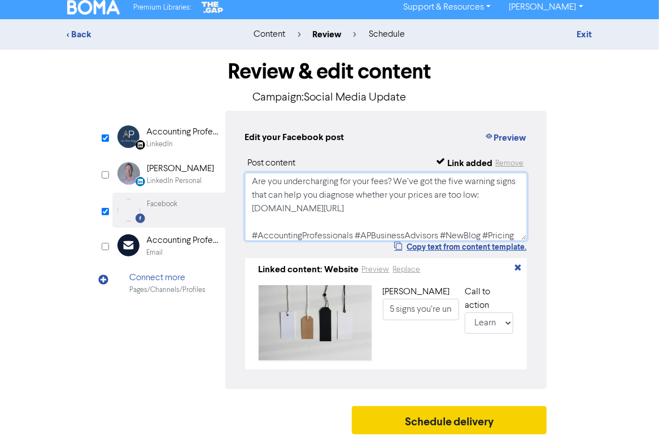
type textarea "Are you undercharging for your fees? We’ve got the five warning signs that can …"
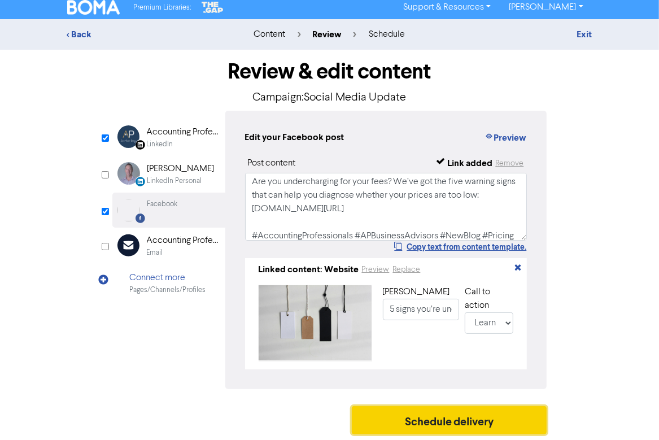
click at [389, 415] on button "Schedule delivery" at bounding box center [450, 420] width 196 height 28
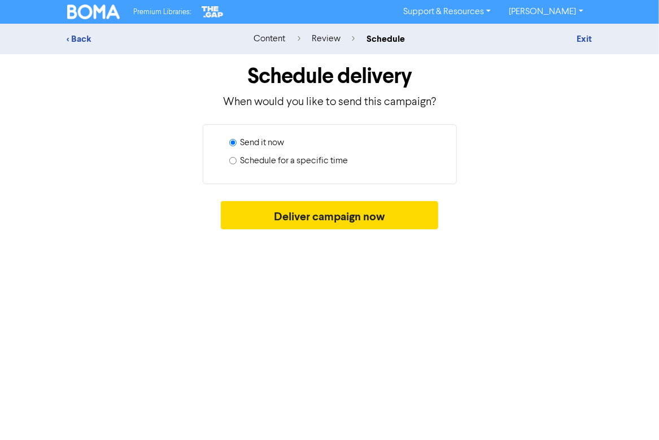
click at [235, 160] on input "Schedule for a specific time" at bounding box center [232, 160] width 7 height 7
radio input "true"
radio input "false"
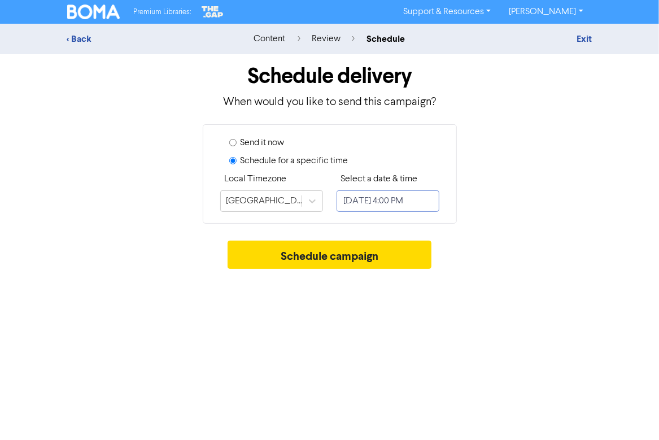
click at [372, 194] on input "[DATE] 4:00 PM" at bounding box center [388, 200] width 103 height 21
select select "8"
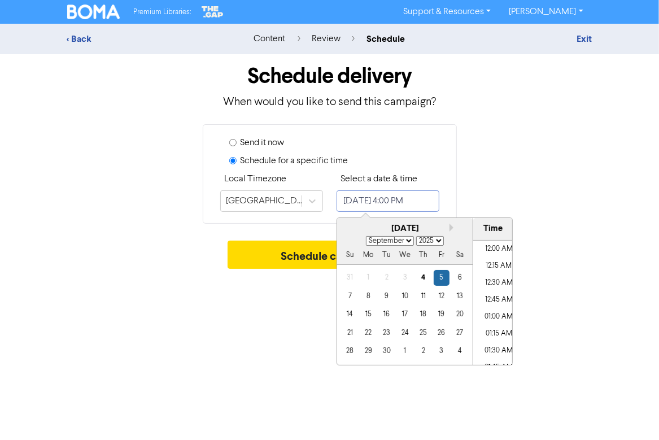
scroll to position [1031, 0]
click at [385, 295] on div "9" at bounding box center [386, 296] width 15 height 15
type input "[DATE] 4:00 PM"
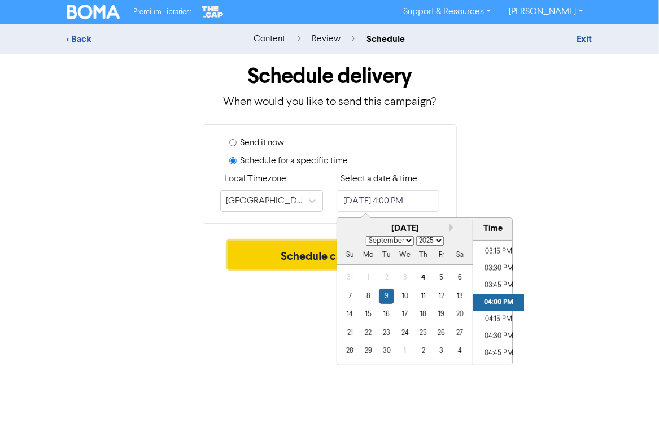
click at [284, 244] on button "Schedule campaign" at bounding box center [330, 255] width 204 height 28
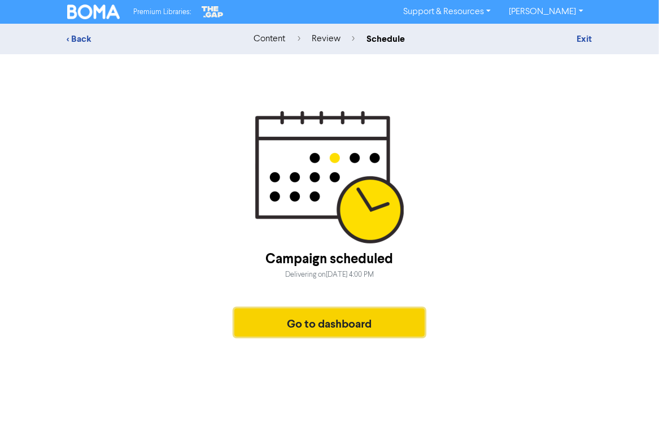
click at [284, 319] on button "Go to dashboard" at bounding box center [329, 323] width 191 height 28
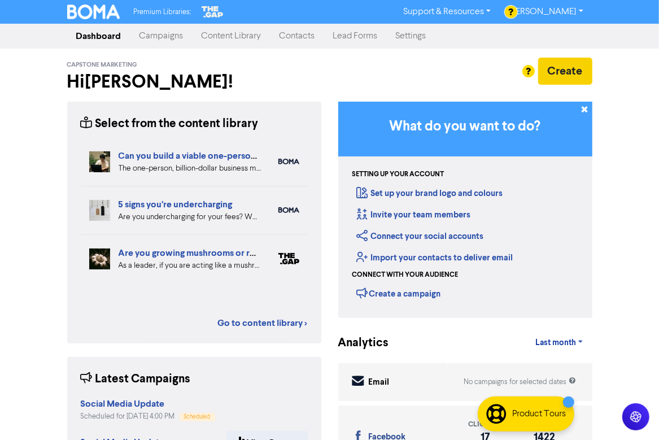
click at [568, 65] on button "Create" at bounding box center [565, 71] width 54 height 27
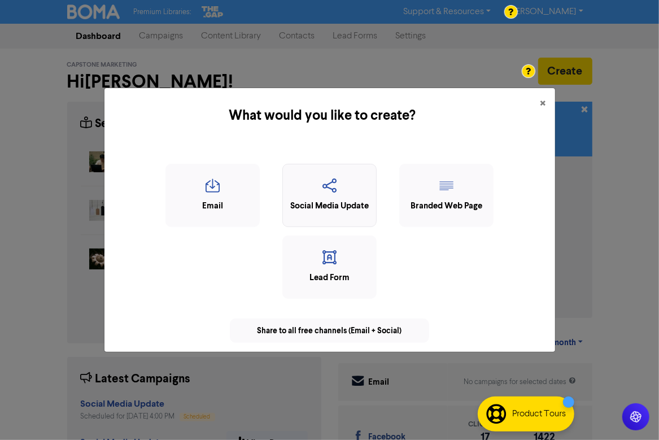
click at [349, 205] on div "Social Media Update" at bounding box center [330, 206] width 82 height 13
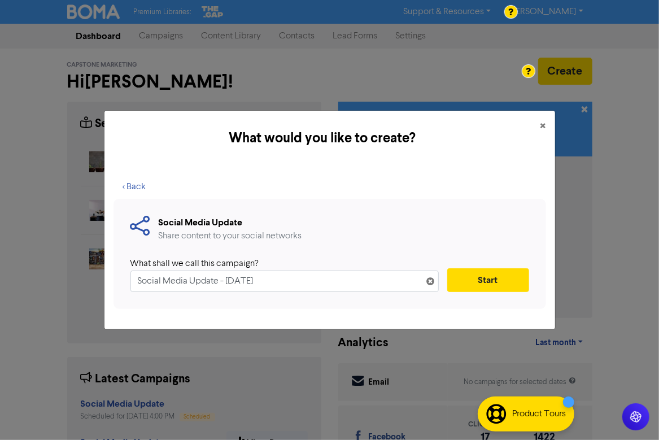
click at [140, 277] on input "Social Media Update - [DATE]" at bounding box center [285, 281] width 309 height 21
drag, startPoint x: 345, startPoint y: 284, endPoint x: 251, endPoint y: 281, distance: 93.8
click at [251, 281] on input "General Social Media Update - [DATE]" at bounding box center [285, 281] width 309 height 21
type input "General Social Media Update"
click at [501, 279] on button "Start" at bounding box center [489, 280] width 82 height 24
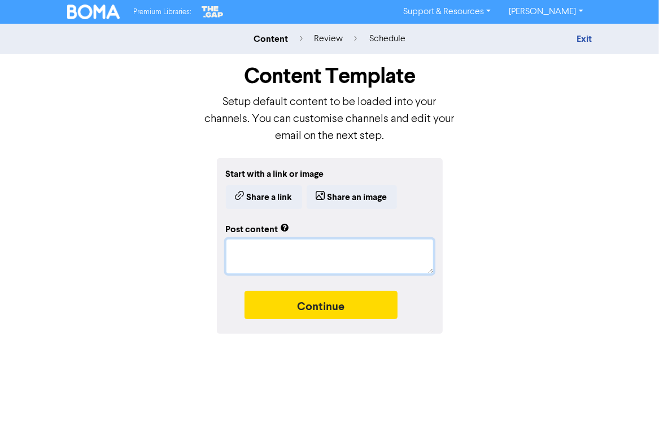
click at [255, 256] on textarea at bounding box center [330, 256] width 208 height 35
paste textarea "[URL][DOMAIN_NAME]"
type textarea "x"
type textarea "[URL][DOMAIN_NAME]"
click at [281, 201] on button "Share a link" at bounding box center [264, 197] width 76 height 24
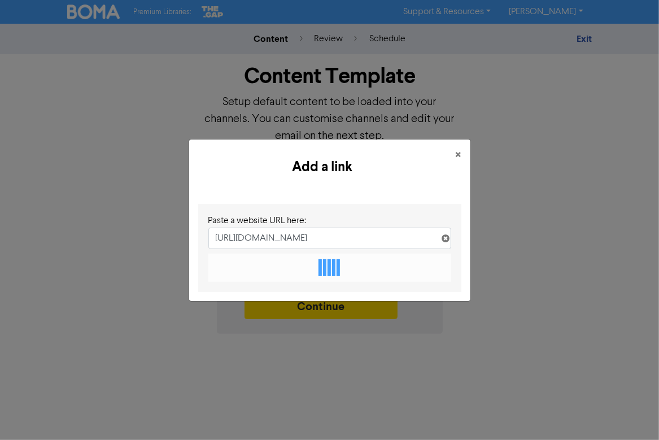
scroll to position [0, 116]
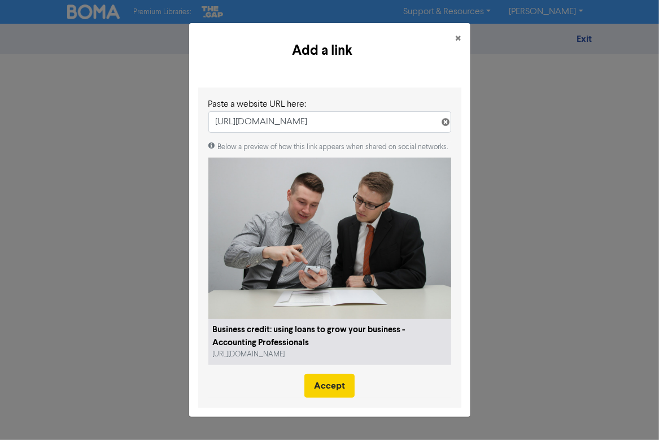
type input "[URL][DOMAIN_NAME]"
click at [339, 386] on button "Accept" at bounding box center [330, 386] width 50 height 24
type textarea "x"
type textarea "Having a good business credit profile is vital for accessing routes to funding.…"
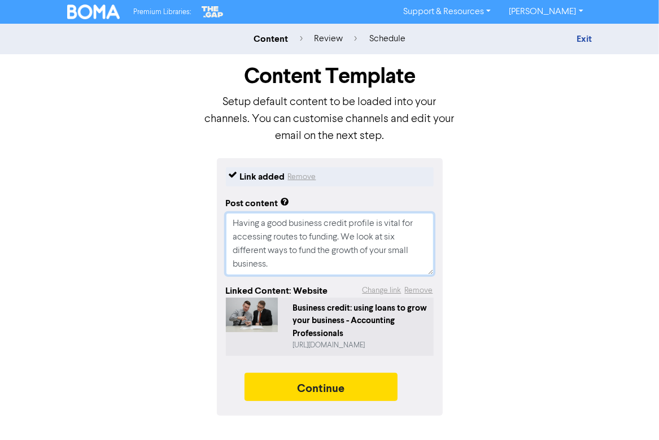
click at [297, 251] on textarea "Having a good business credit profile is vital for accessing routes to funding.…" at bounding box center [330, 244] width 208 height 62
click at [297, 263] on textarea "Having a good business credit profile is vital for accessing routes to funding.…" at bounding box center [330, 244] width 208 height 62
type textarea "x"
type textarea "Having a good business credit profile is vital for accessing routes to funding.…"
paste textarea "[URL][DOMAIN_NAME]"
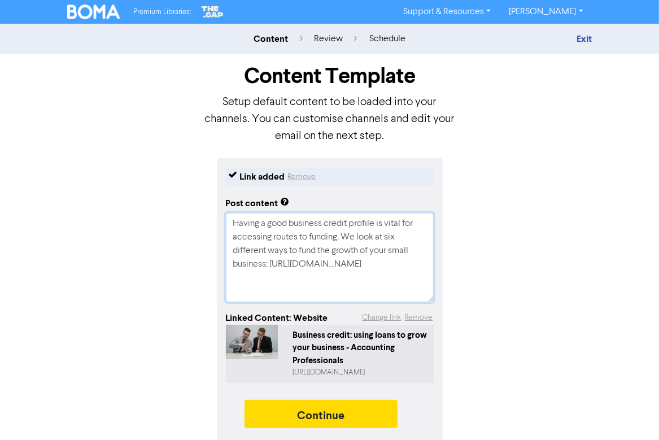
drag, startPoint x: 262, startPoint y: 279, endPoint x: 240, endPoint y: 276, distance: 22.2
click at [240, 276] on textarea "Having a good business credit profile is vital for accessing routes to funding.…" at bounding box center [330, 257] width 208 height 89
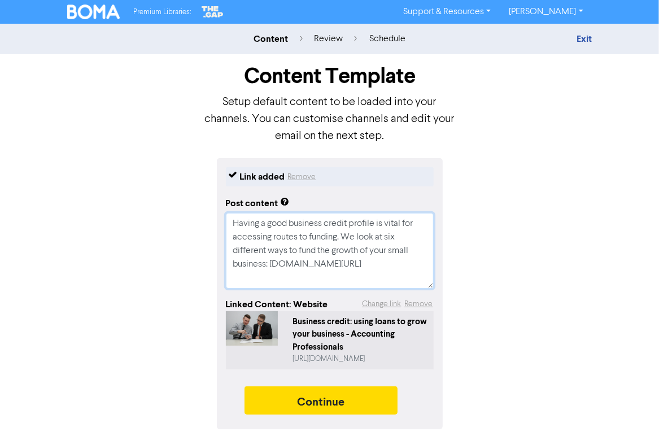
click at [428, 279] on textarea "Having a good business credit profile is vital for accessing routes to funding.…" at bounding box center [330, 251] width 208 height 76
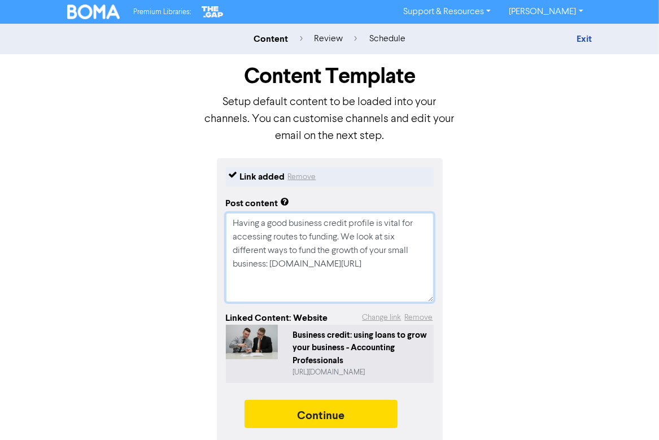
scroll to position [7, 0]
paste textarea "#AccountingProfessionals #APBusinessAdvisors #NewBlog"
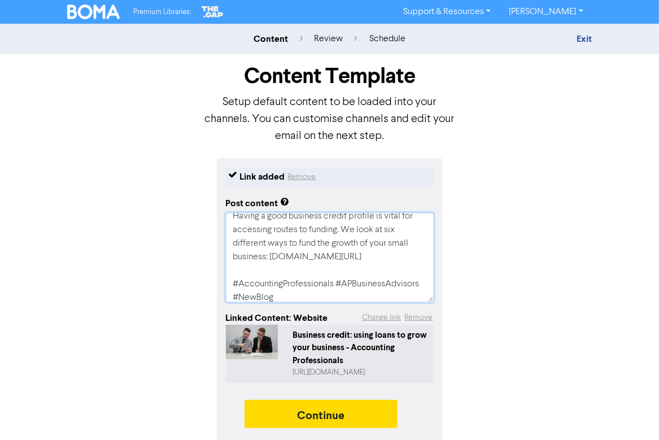
scroll to position [21, 0]
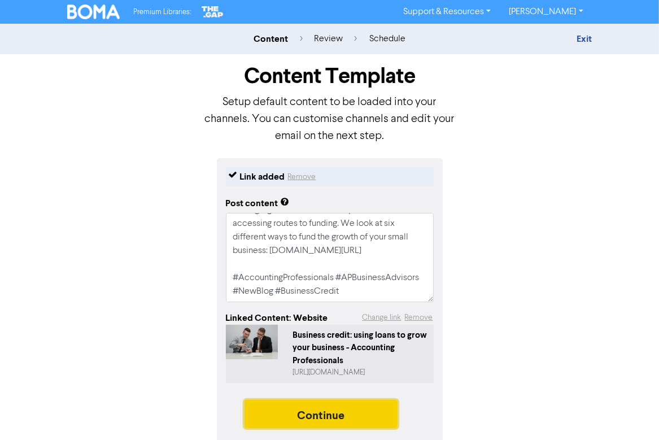
click at [357, 405] on button "Continue" at bounding box center [322, 414] width 154 height 28
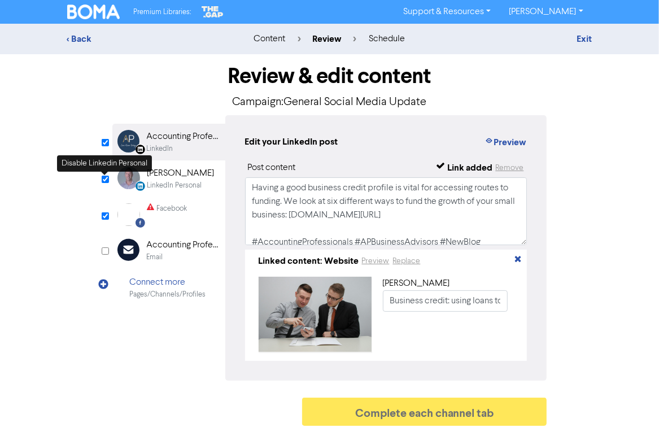
click at [105, 180] on input "checkbox" at bounding box center [105, 179] width 7 height 7
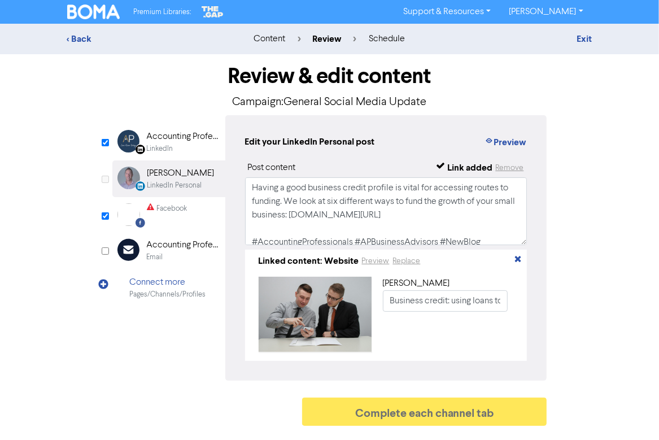
click at [195, 129] on div "LinkedIn Page Created with Sketch. Accounting Professionals LinkedIn" at bounding box center [168, 142] width 113 height 37
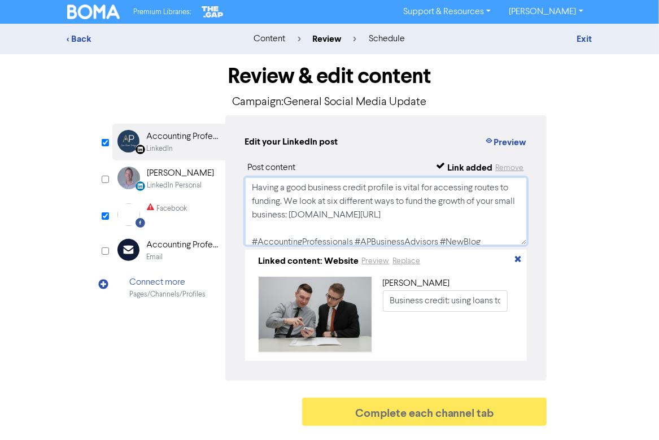
drag, startPoint x: 331, startPoint y: 238, endPoint x: 233, endPoint y: 164, distance: 122.6
click at [233, 164] on div "Edit your LinkedIn post Preview Post content Link added Remove Having a good bu…" at bounding box center [386, 248] width 322 height 266
click at [155, 219] on div "Facebook" at bounding box center [167, 214] width 40 height 23
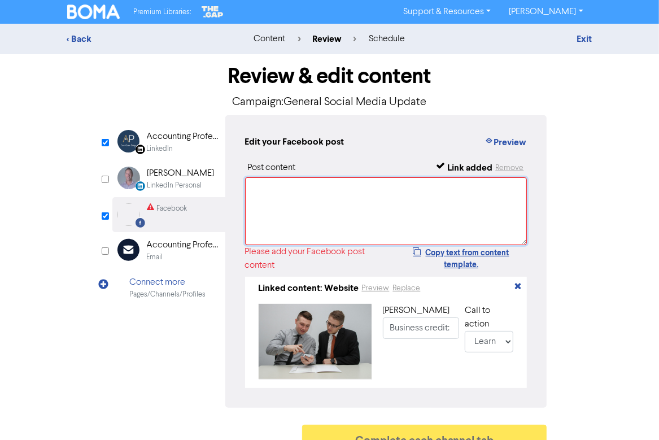
click at [262, 202] on textarea at bounding box center [386, 211] width 283 height 68
paste textarea "Having a good business credit profile is vital for accessing routes to funding.…"
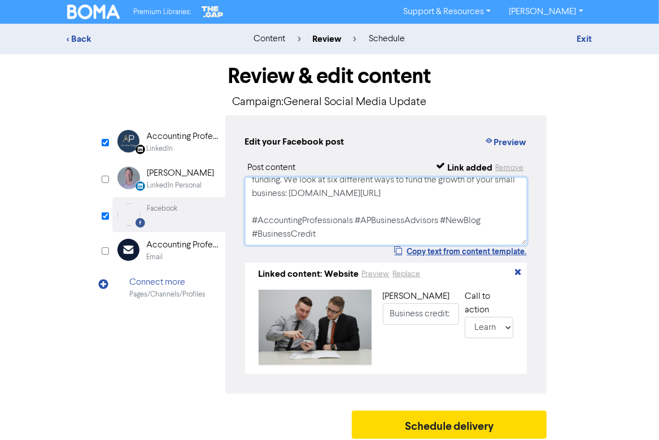
scroll to position [8, 0]
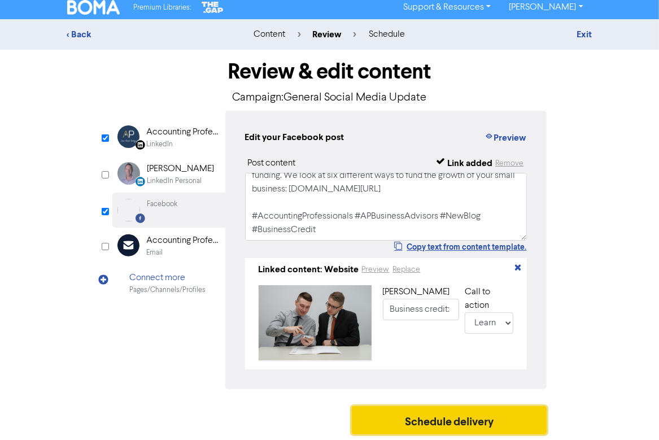
click at [409, 416] on button "Schedule delivery" at bounding box center [450, 420] width 196 height 28
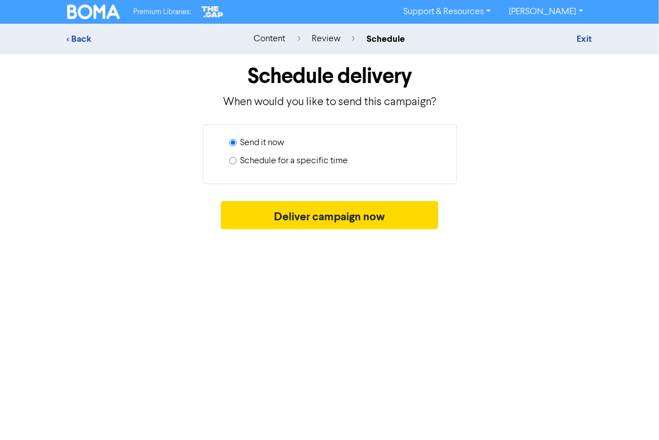
click at [232, 160] on input "Schedule for a specific time" at bounding box center [232, 160] width 7 height 7
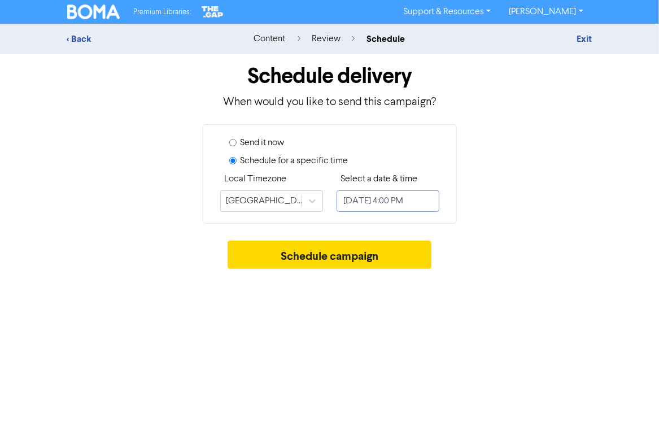
click at [368, 203] on input "[DATE] 4:00 PM" at bounding box center [388, 200] width 103 height 21
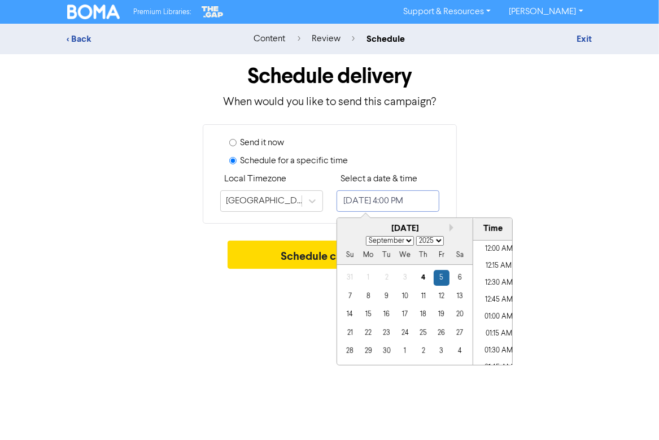
scroll to position [1031, 0]
click at [402, 317] on div "17" at bounding box center [404, 314] width 15 height 15
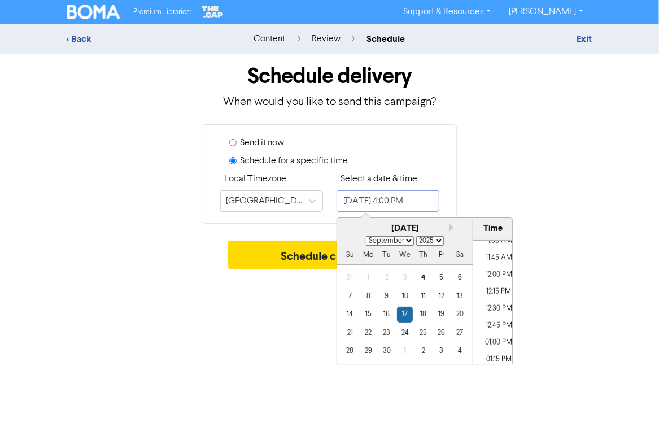
scroll to position [716, 0]
click at [497, 268] on li "10:45 AM" at bounding box center [499, 261] width 51 height 17
click at [544, 273] on div "Schedule campaign" at bounding box center [329, 258] width 525 height 34
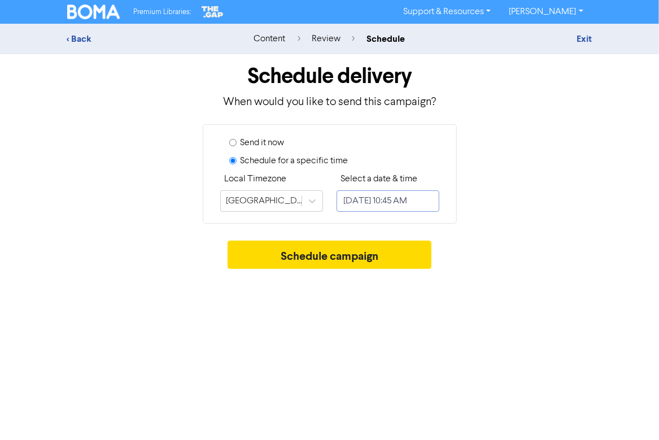
click at [383, 200] on input "[DATE] 10:45 AM" at bounding box center [388, 200] width 103 height 21
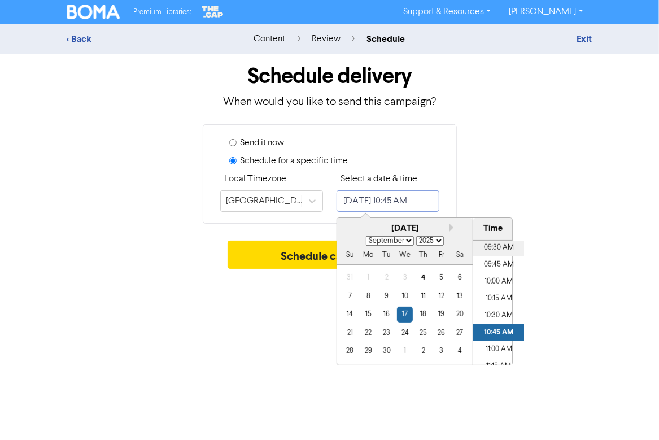
click at [497, 249] on li "09:30 AM" at bounding box center [499, 248] width 51 height 17
click at [567, 254] on div "Schedule campaign" at bounding box center [329, 258] width 525 height 34
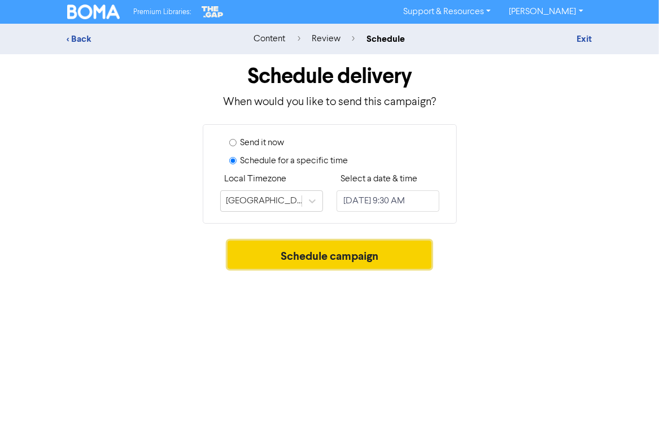
click at [372, 257] on button "Schedule campaign" at bounding box center [330, 255] width 204 height 28
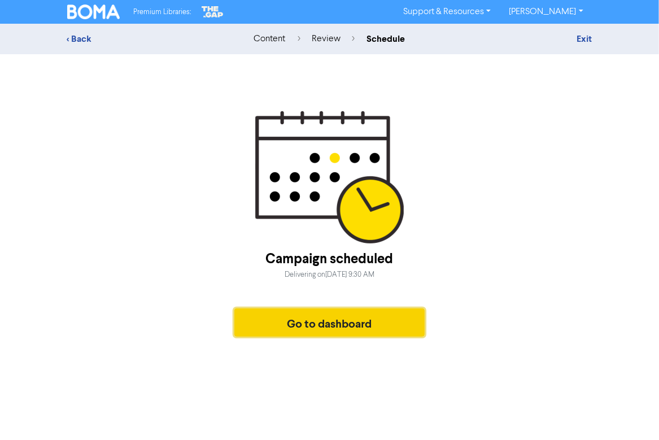
click at [334, 330] on button "Go to dashboard" at bounding box center [329, 323] width 191 height 28
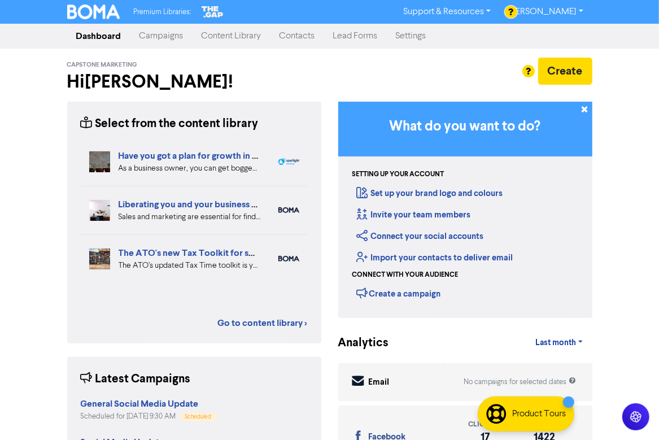
click at [157, 41] on link "Campaigns" at bounding box center [162, 36] width 62 height 23
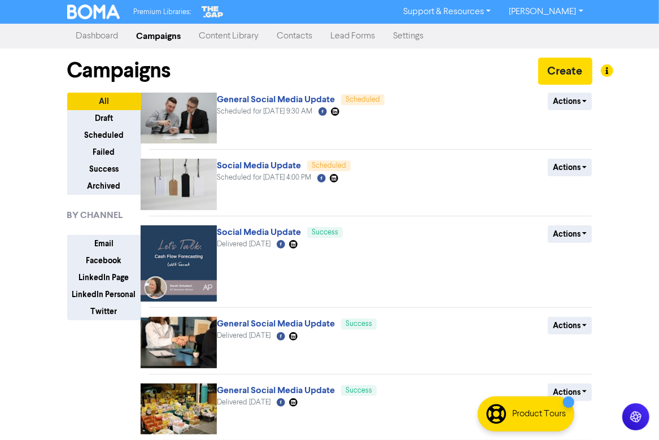
click at [371, 80] on div "Campaigns Create" at bounding box center [329, 71] width 525 height 44
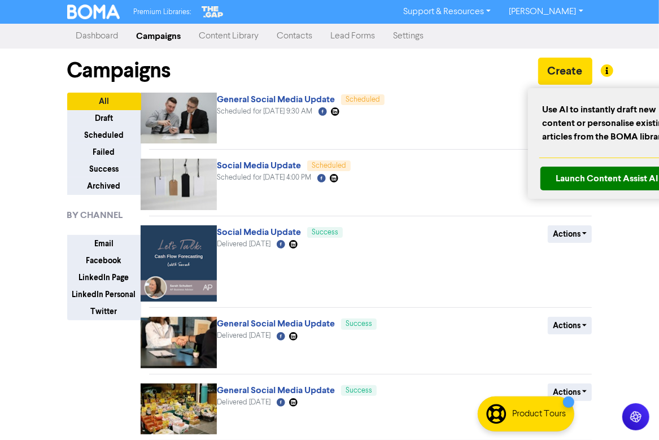
click at [564, 66] on div at bounding box center [329, 220] width 659 height 440
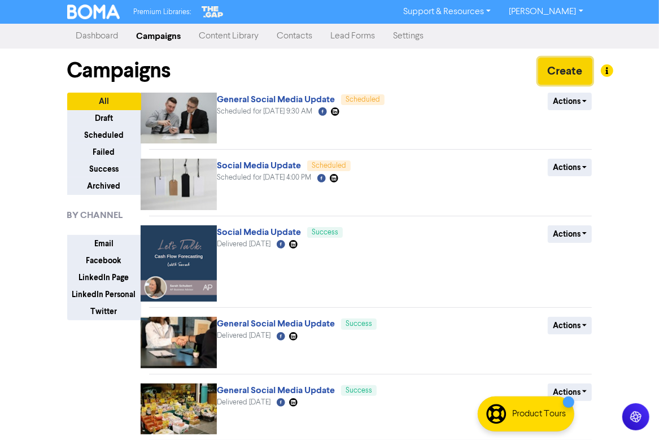
click at [561, 70] on button "Create" at bounding box center [565, 71] width 54 height 27
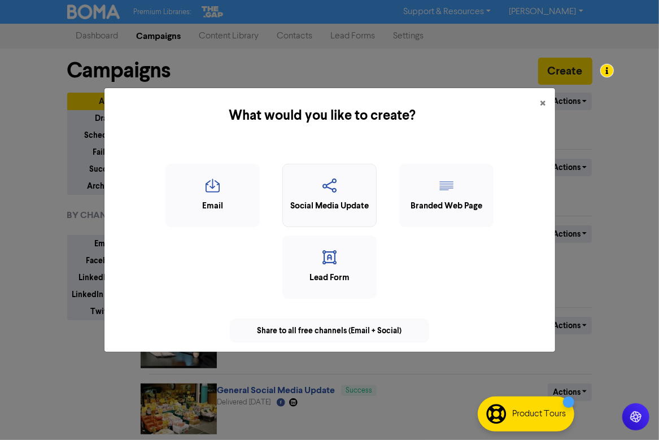
click at [323, 194] on icon "button" at bounding box center [330, 189] width 82 height 21
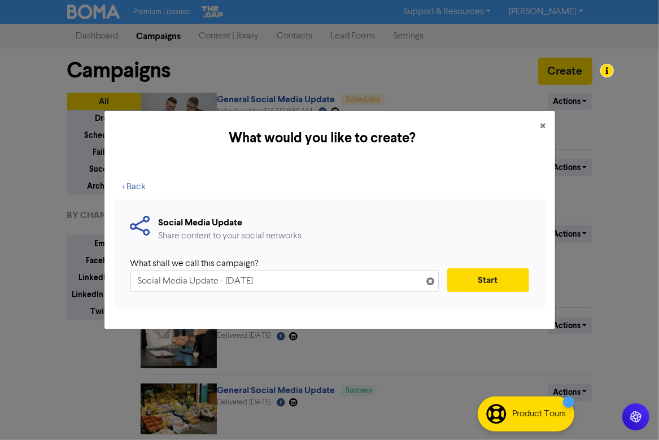
click at [137, 280] on input "Social Media Update - [DATE]" at bounding box center [285, 281] width 309 height 21
drag, startPoint x: 323, startPoint y: 280, endPoint x: 255, endPoint y: 279, distance: 68.4
click at [254, 279] on input "General Social Media Update - [DATE]" at bounding box center [285, 281] width 309 height 21
click at [492, 278] on button "Start" at bounding box center [489, 280] width 82 height 24
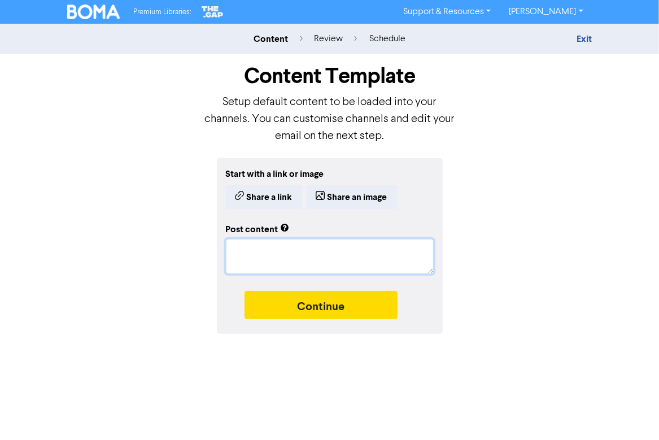
click at [276, 249] on textarea at bounding box center [330, 256] width 208 height 35
paste textarea "Let’s Talk: Fringe Benefits with [NAME]. Providing perks to your team? That cou…"
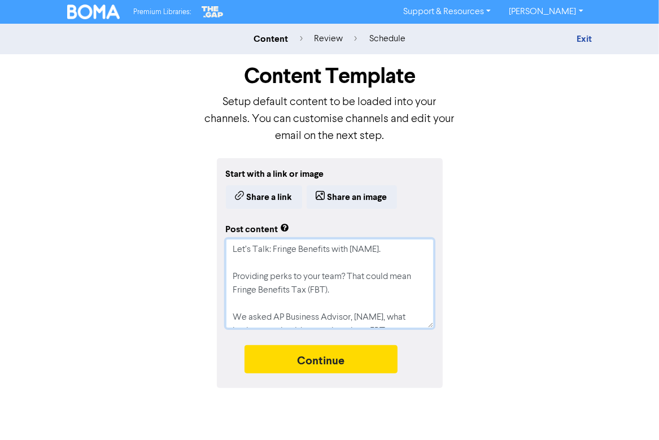
click at [231, 263] on textarea "Let’s Talk: Fringe Benefits with [NAME]. Providing perks to your team? That cou…" at bounding box center [330, 283] width 208 height 89
drag, startPoint x: 386, startPoint y: 250, endPoint x: 352, endPoint y: 248, distance: 34.5
click at [352, 248] on textarea "Let’s Talk: Fringe Benefits with [NAME]. Providing perks to your team? That cou…" at bounding box center [330, 283] width 208 height 89
click at [381, 312] on textarea "Let’s Talk: Fringe Benefits with [PERSON_NAME]. Providing perks to your team? T…" at bounding box center [330, 283] width 208 height 89
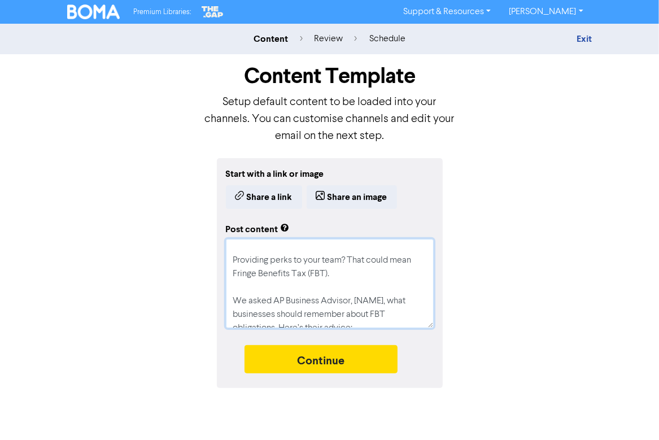
click at [363, 272] on textarea "Let’s Talk: Fringe Benefits with [PERSON_NAME]. Providing perks to your team? T…" at bounding box center [330, 283] width 208 height 89
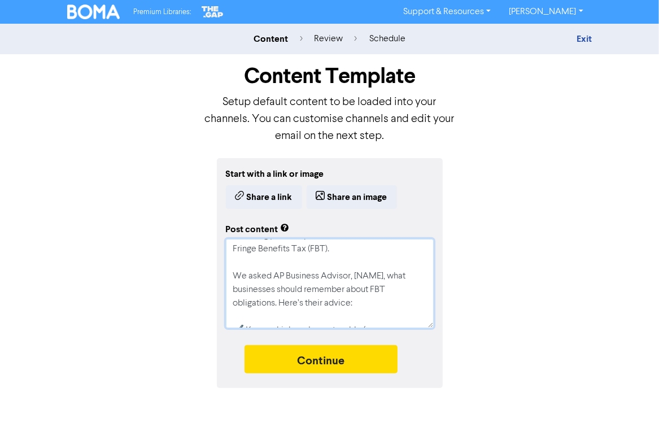
scroll to position [43, 0]
click at [386, 276] on textarea "Let’s Talk: Fringe Benefits with [PERSON_NAME]. Providing perks to your team? T…" at bounding box center [330, 283] width 208 height 89
drag, startPoint x: 386, startPoint y: 276, endPoint x: 366, endPoint y: 276, distance: 20.3
click at [366, 276] on textarea "Let’s Talk: Fringe Benefits with [PERSON_NAME]. Providing perks to your team? T…" at bounding box center [330, 283] width 208 height 89
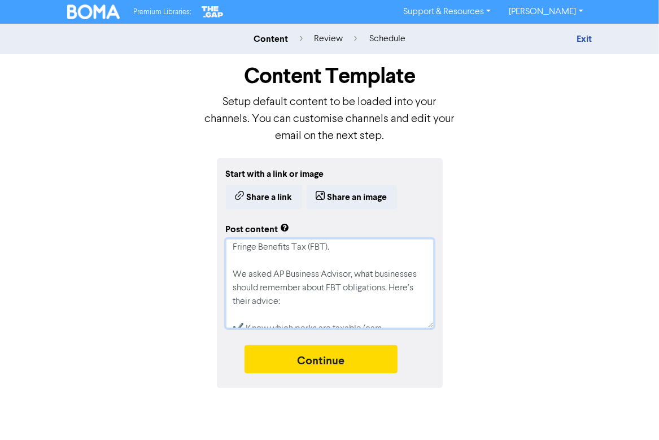
paste textarea "[PERSON_NAME]"
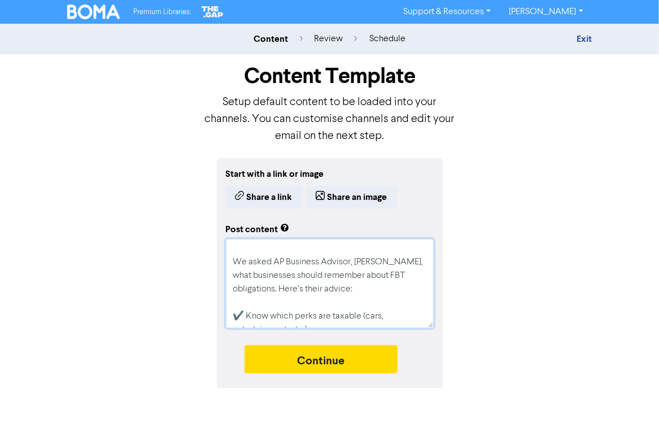
scroll to position [55, 0]
click at [323, 292] on textarea "Let’s Talk: Fringe Benefits with [PERSON_NAME]. Providing perks to your team? T…" at bounding box center [330, 283] width 208 height 89
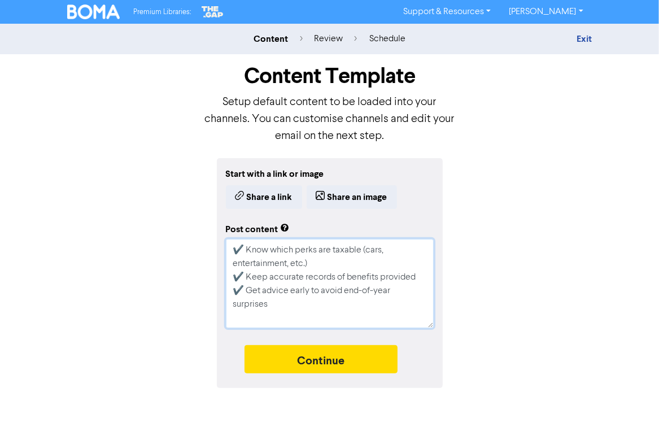
scroll to position [136, 0]
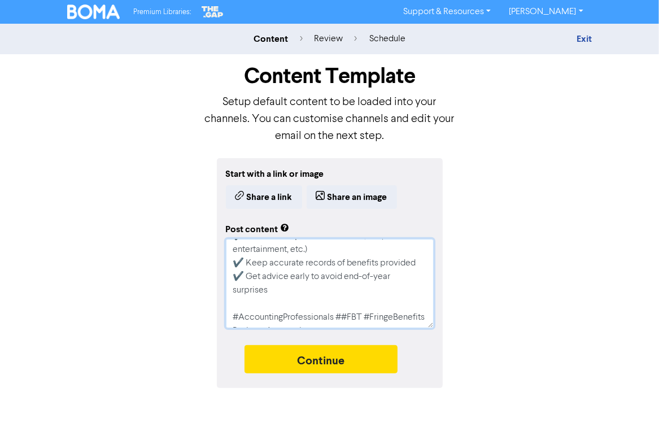
click at [423, 276] on textarea "Let’s Talk: Fringe Benefits with [PERSON_NAME]. Providing perks to your team? T…" at bounding box center [330, 283] width 208 height 89
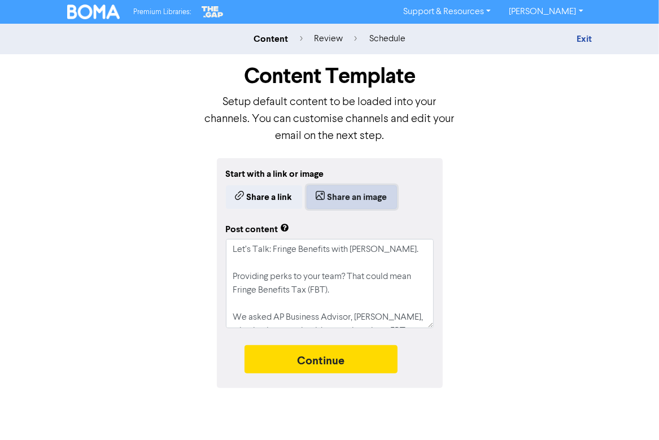
click at [356, 198] on button "Share an image" at bounding box center [352, 197] width 90 height 24
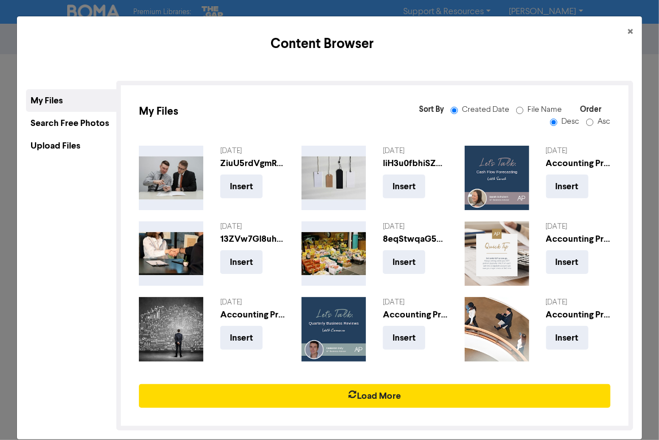
click at [49, 146] on div "Upload Files" at bounding box center [71, 145] width 90 height 23
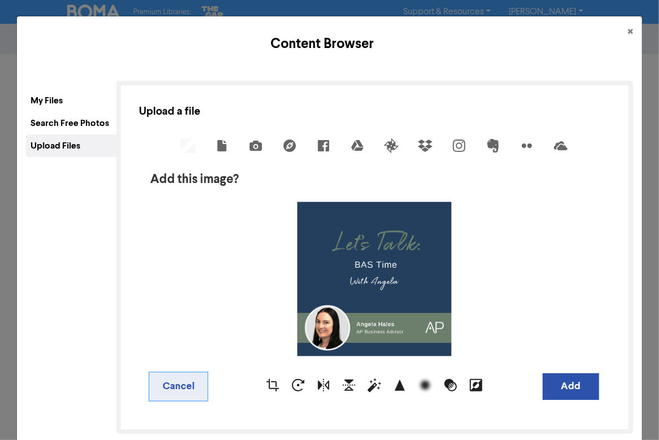
click at [194, 383] on button "Cancel" at bounding box center [178, 386] width 57 height 27
click at [568, 392] on button "Add" at bounding box center [571, 386] width 57 height 27
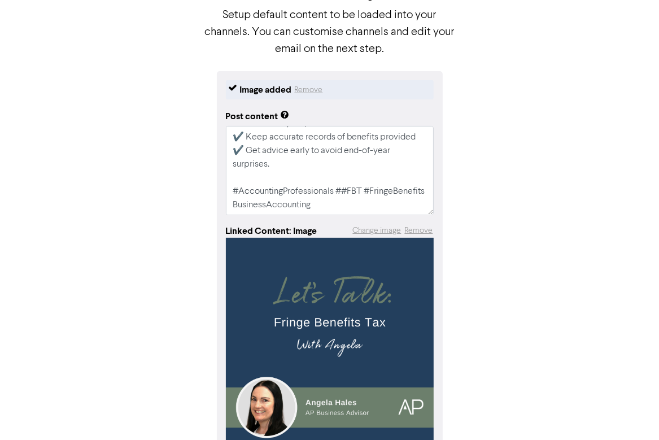
scroll to position [152, 0]
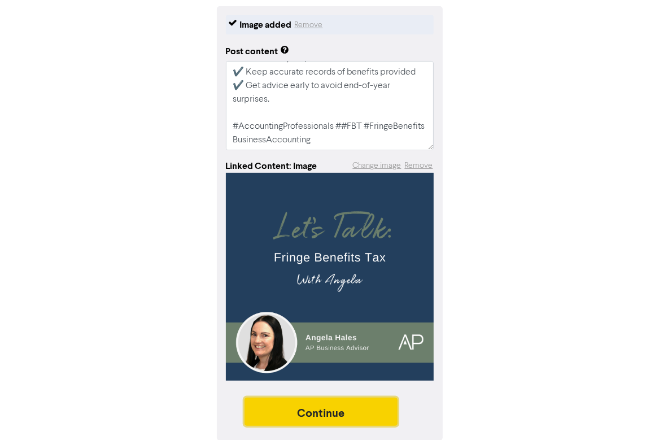
click at [296, 422] on button "Continue" at bounding box center [322, 412] width 154 height 28
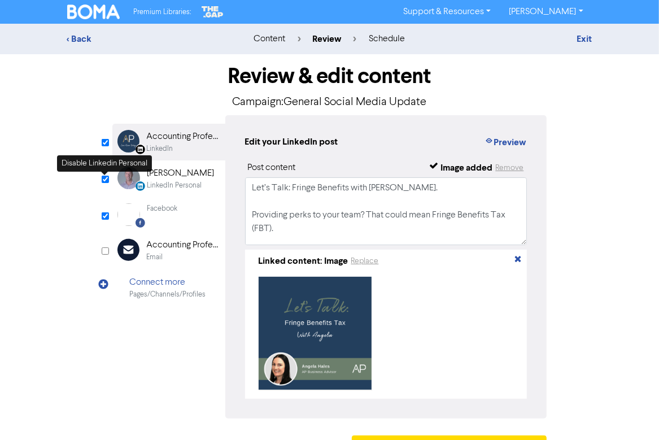
click at [107, 180] on input "checkbox" at bounding box center [105, 179] width 7 height 7
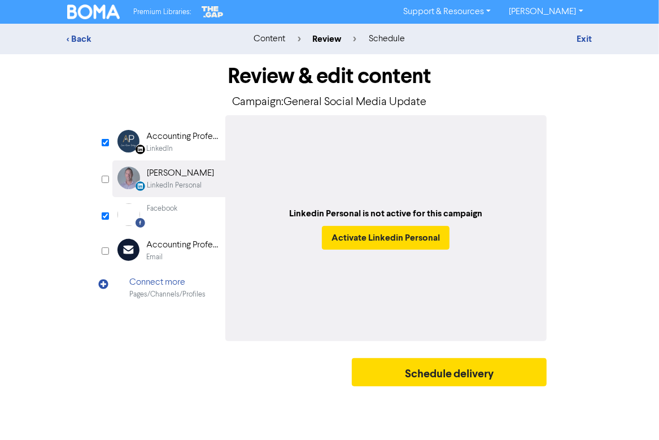
click at [181, 145] on div "LinkedIn" at bounding box center [183, 149] width 72 height 11
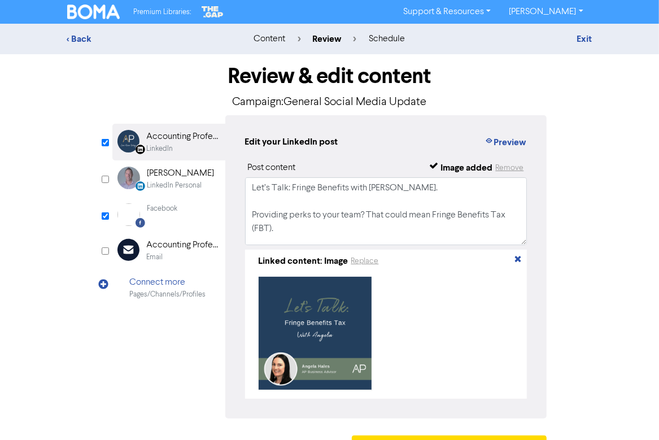
click at [176, 214] on div "Facebook" at bounding box center [162, 208] width 31 height 11
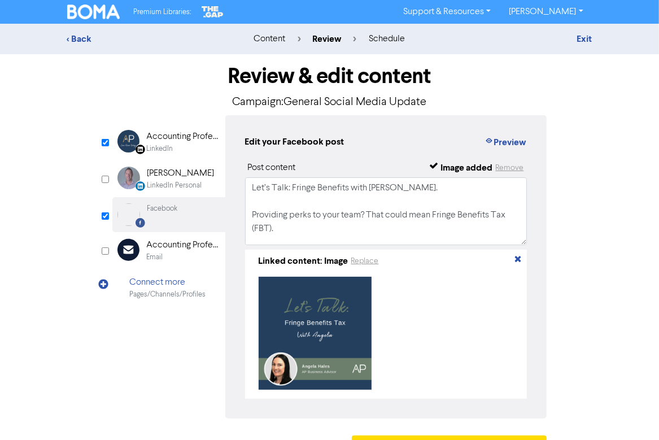
scroll to position [34, 0]
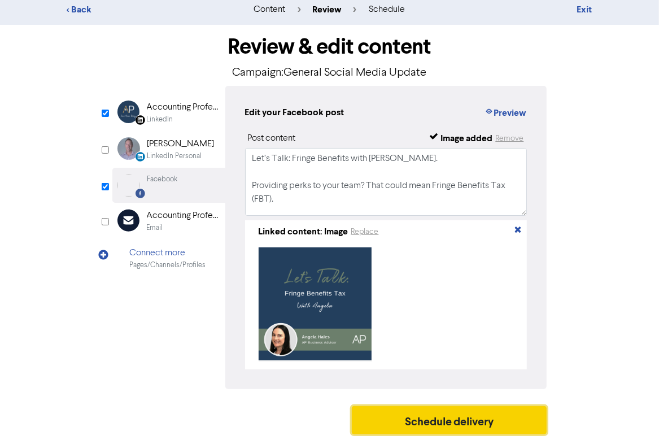
click at [401, 417] on button "Schedule delivery" at bounding box center [450, 420] width 196 height 28
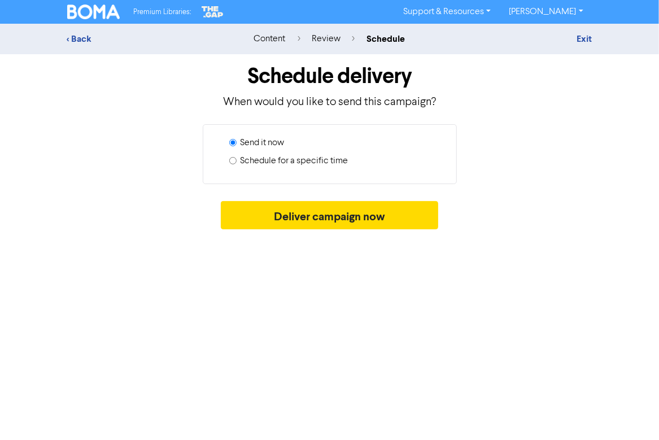
click at [233, 160] on input "Schedule for a specific time" at bounding box center [232, 160] width 7 height 7
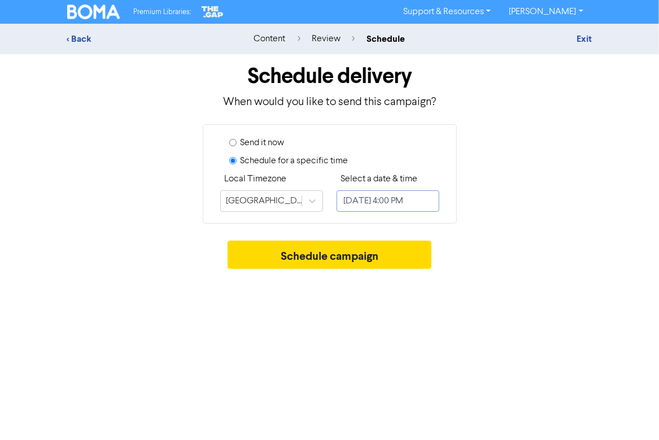
click at [379, 200] on input "[DATE] 4:00 PM" at bounding box center [388, 200] width 103 height 21
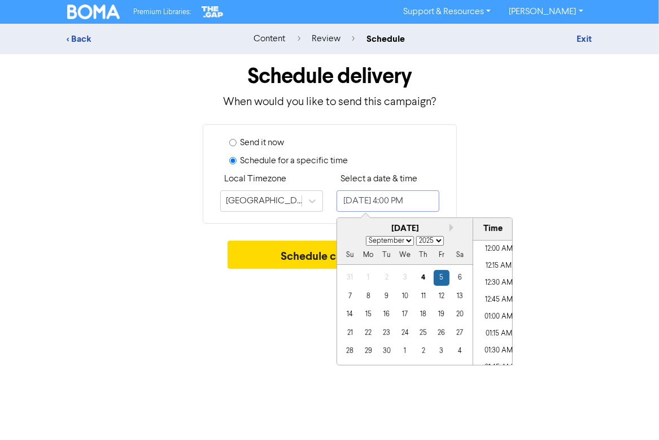
scroll to position [1031, 0]
click at [371, 309] on div "15" at bounding box center [367, 314] width 15 height 15
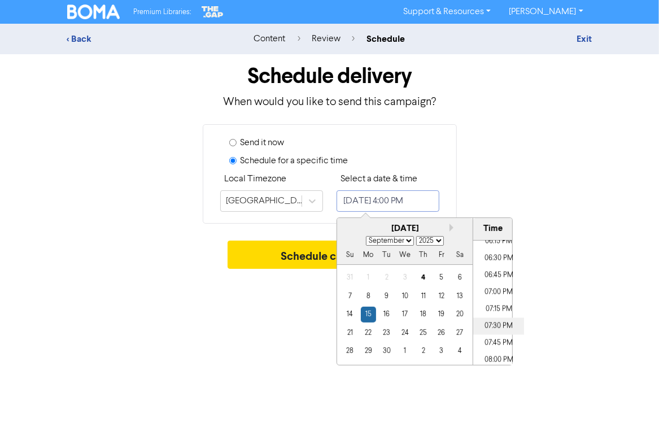
click at [493, 329] on li "07:30 PM" at bounding box center [499, 326] width 51 height 17
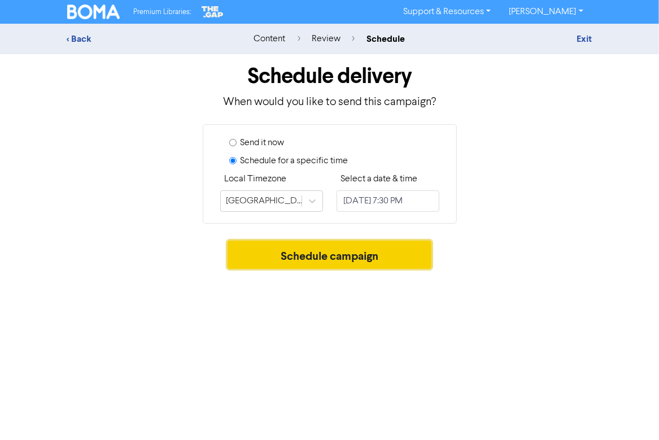
click at [311, 265] on button "Schedule campaign" at bounding box center [330, 255] width 204 height 28
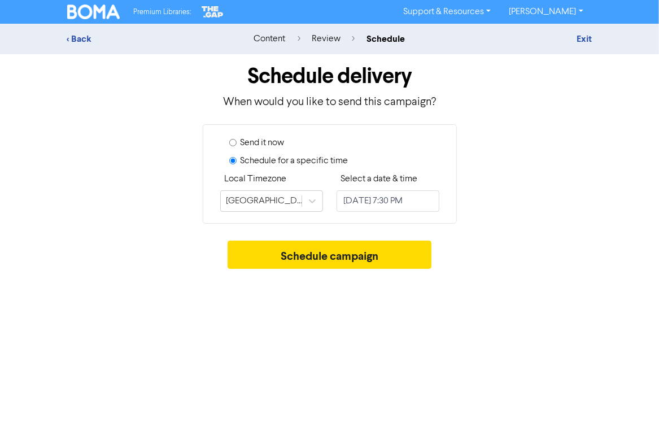
scroll to position [0, 0]
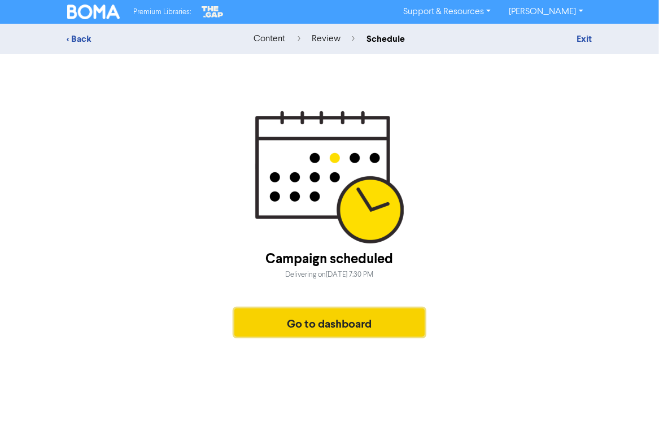
click at [303, 330] on button "Go to dashboard" at bounding box center [329, 323] width 191 height 28
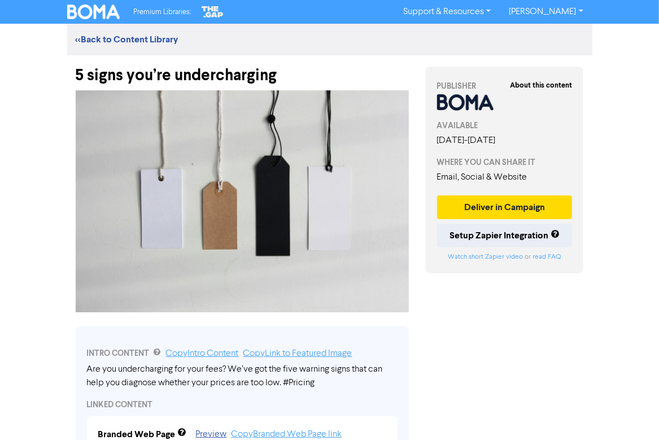
click at [157, 174] on img at bounding box center [242, 201] width 333 height 222
click at [284, 76] on div "5 signs you’re undercharging" at bounding box center [242, 69] width 333 height 29
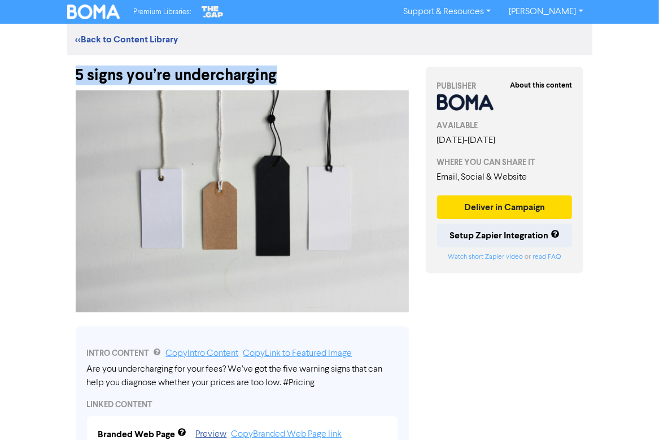
drag, startPoint x: 68, startPoint y: 76, endPoint x: 290, endPoint y: 69, distance: 222.2
click at [290, 69] on div "5 signs you’re undercharging" at bounding box center [242, 69] width 350 height 29
copy div "5 signs you’re undercharging"
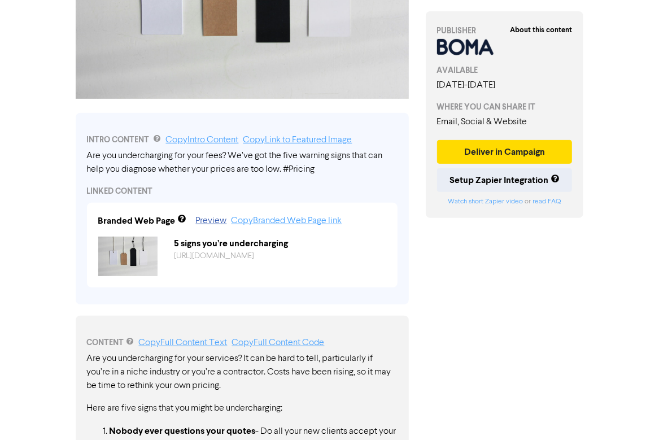
scroll to position [228, 0]
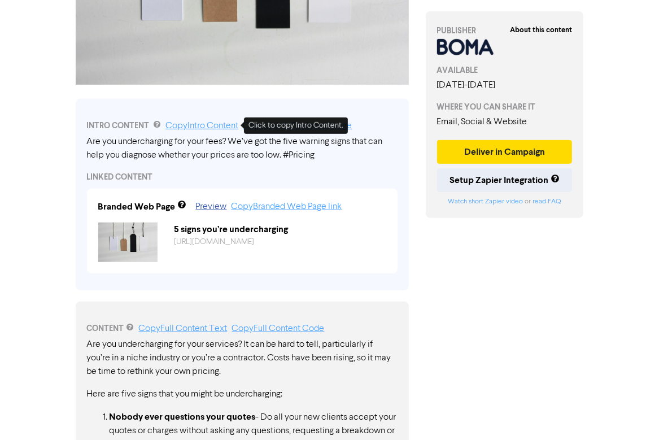
click at [210, 127] on link "Copy Intro Content" at bounding box center [202, 125] width 73 height 9
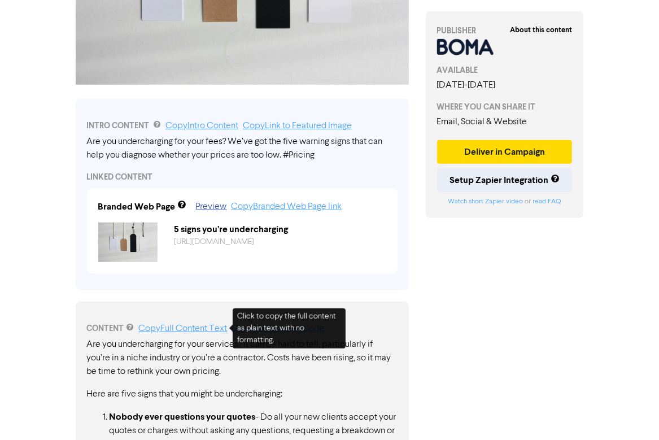
click at [167, 328] on link "Copy Full Content Text" at bounding box center [183, 328] width 89 height 9
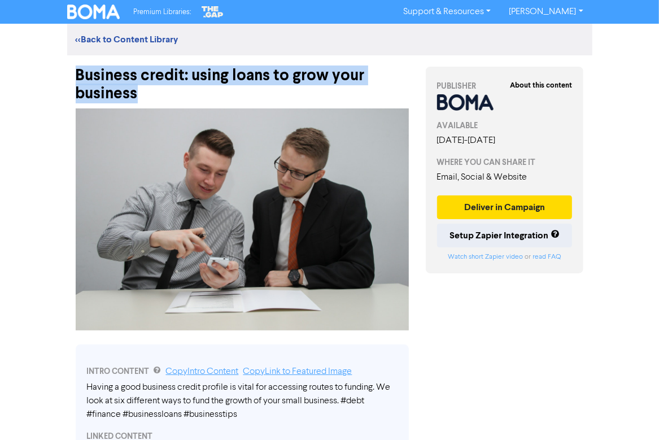
drag, startPoint x: 157, startPoint y: 101, endPoint x: 66, endPoint y: 76, distance: 94.5
copy div "Business credit: using loans to grow your business"
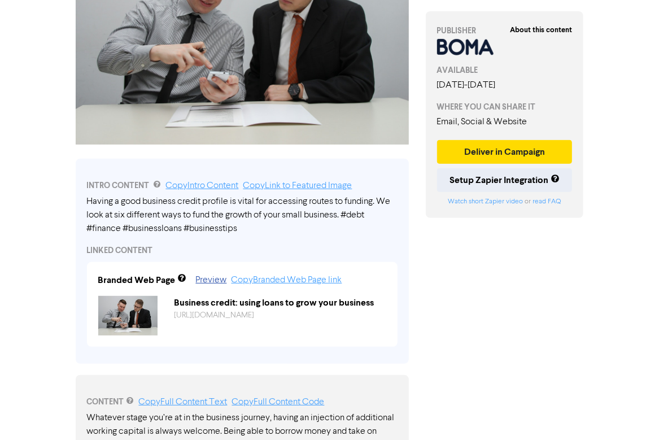
scroll to position [226, 0]
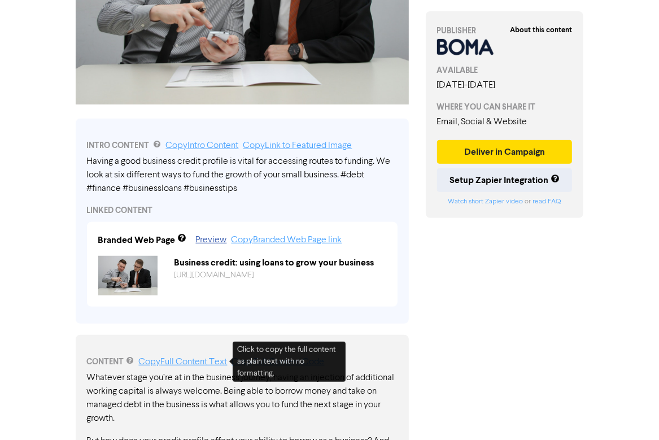
click at [197, 364] on link "Copy Full Content Text" at bounding box center [183, 362] width 89 height 9
copy div "Business credit: using loans to grow your business"
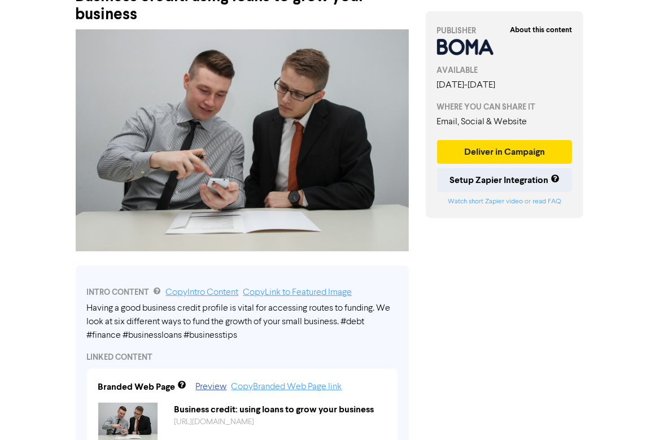
scroll to position [111, 0]
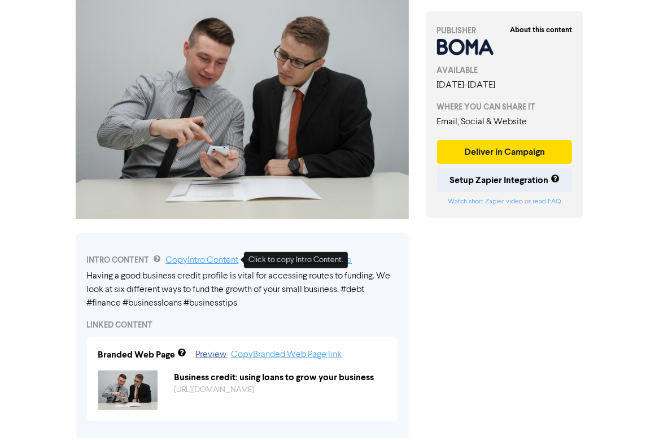
click at [217, 260] on link "Copy Intro Content" at bounding box center [202, 260] width 73 height 9
